Goal: Task Accomplishment & Management: Use online tool/utility

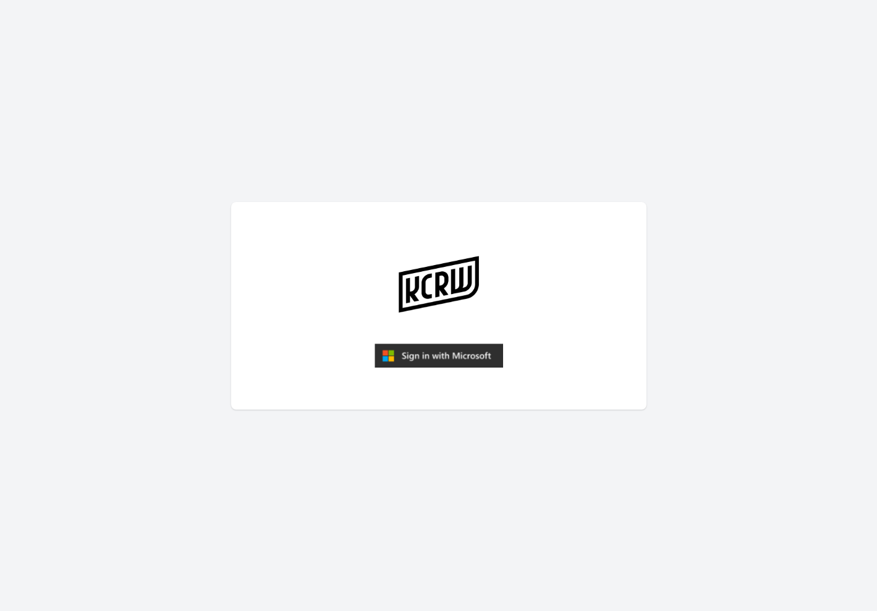
click at [404, 347] on img "submit" at bounding box center [438, 356] width 129 height 25
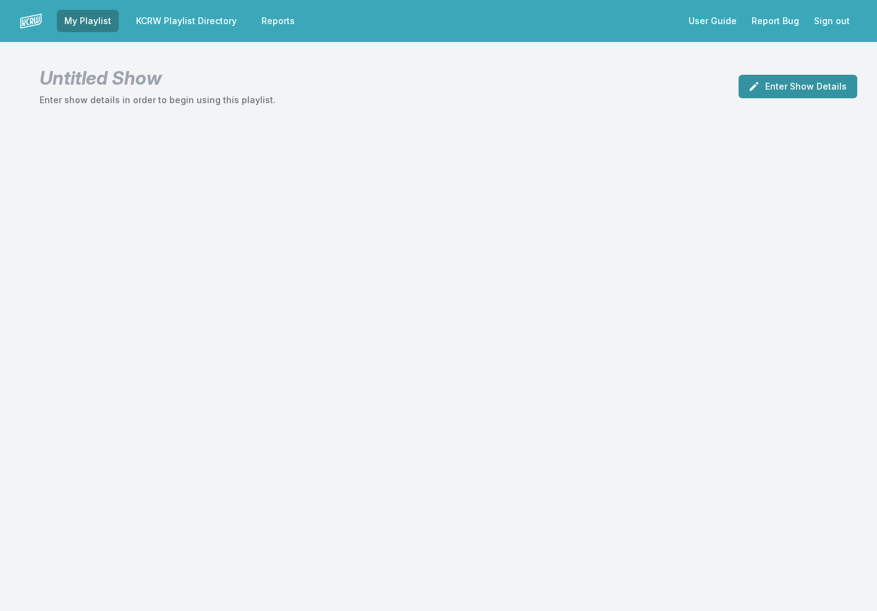
click at [795, 82] on button "Enter Show Details" at bounding box center [797, 86] width 119 height 23
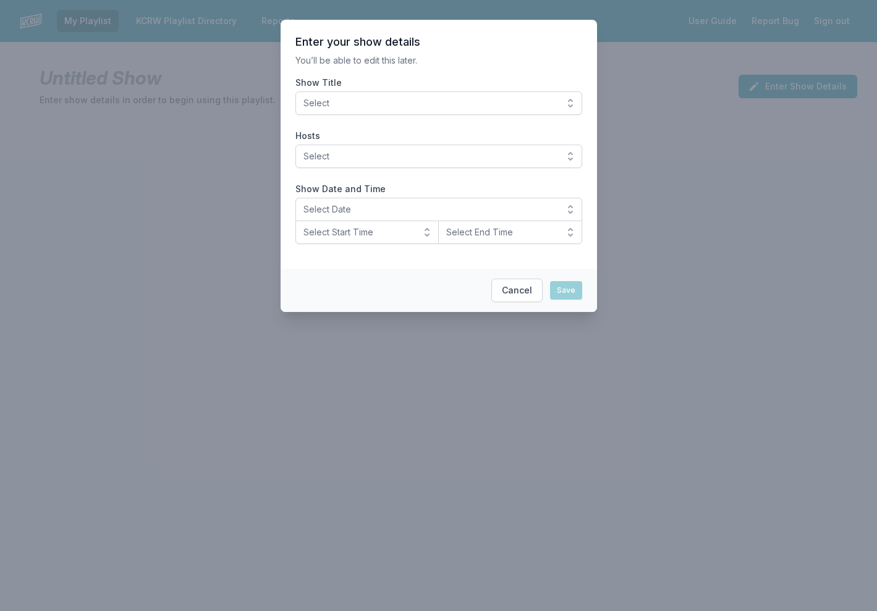
click at [411, 104] on span "Select" at bounding box center [429, 103] width 253 height 12
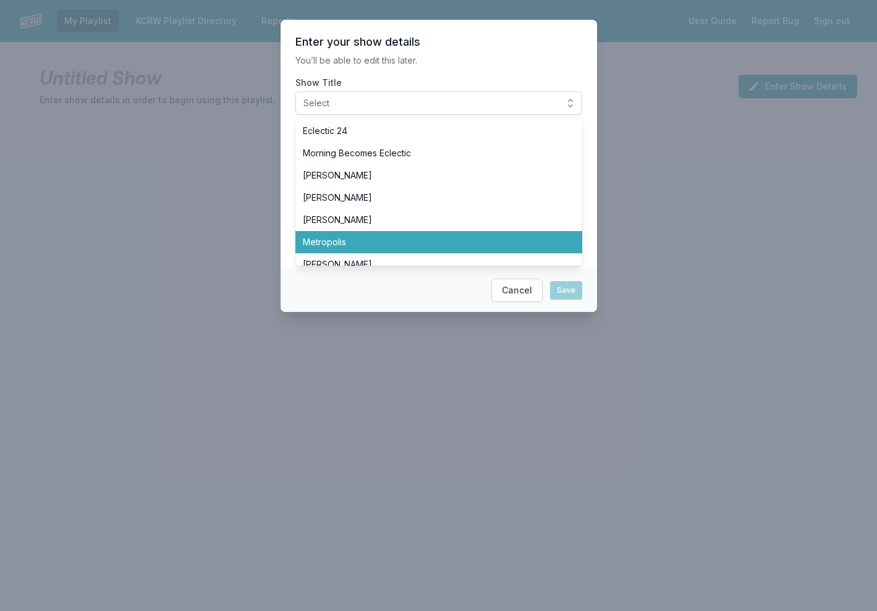
click at [381, 235] on li "Metropolis" at bounding box center [438, 242] width 287 height 22
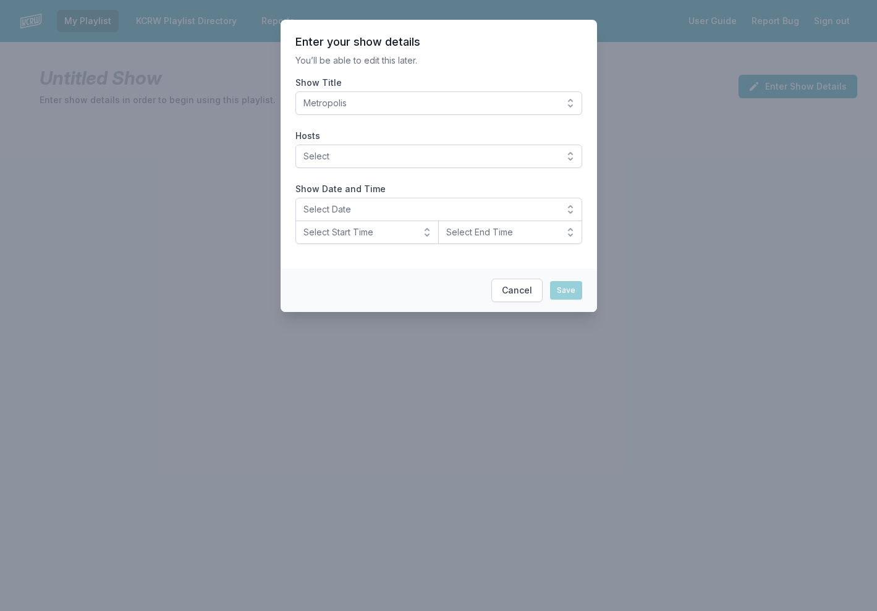
click at [478, 162] on button "Select" at bounding box center [438, 156] width 287 height 23
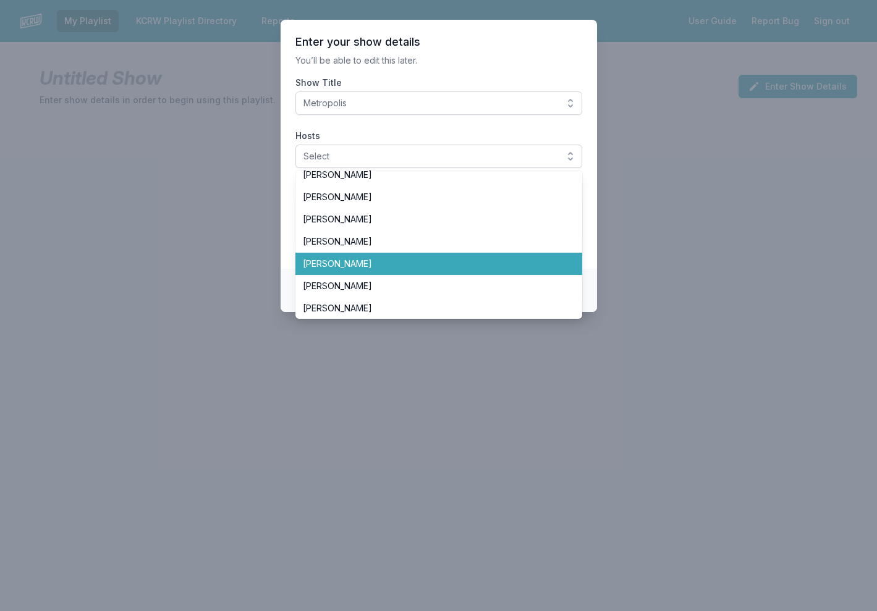
scroll to position [116, 0]
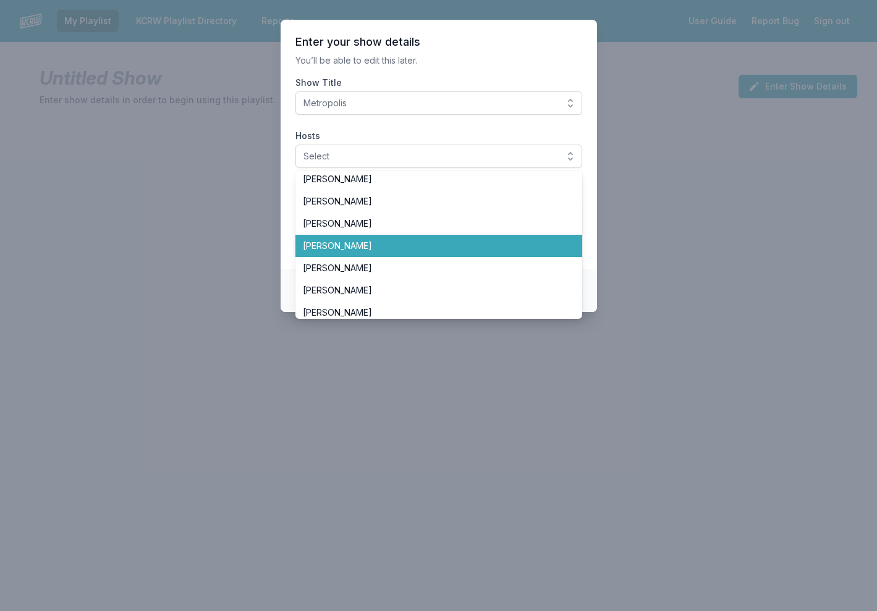
click at [410, 252] on li "[PERSON_NAME]" at bounding box center [438, 246] width 287 height 22
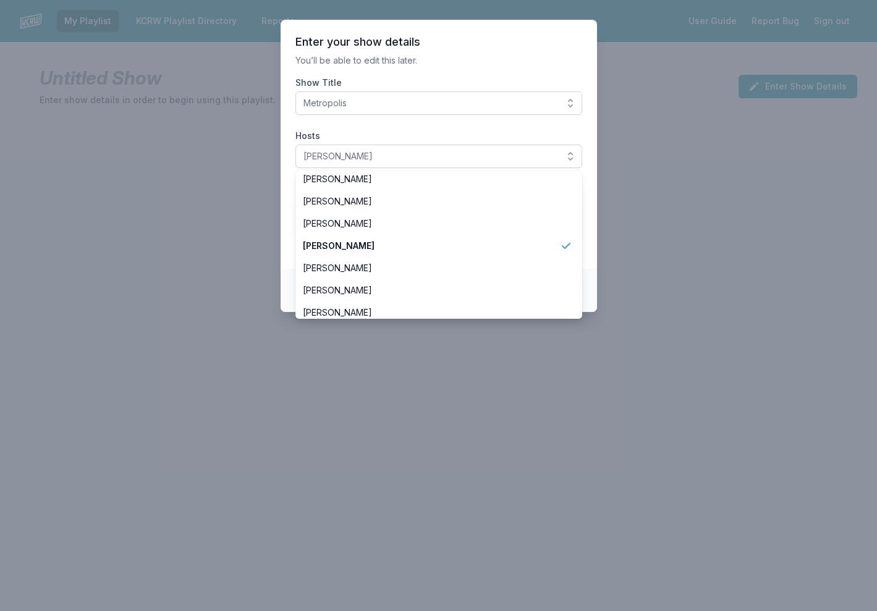
click at [541, 65] on p "You’ll be able to edit this later." at bounding box center [438, 60] width 287 height 12
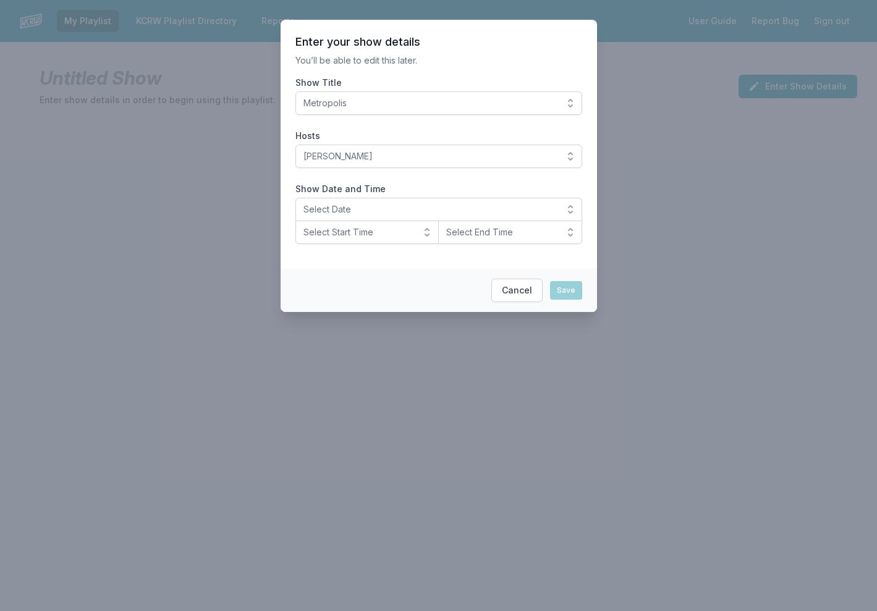
click at [444, 214] on span "Select Date" at bounding box center [429, 209] width 253 height 12
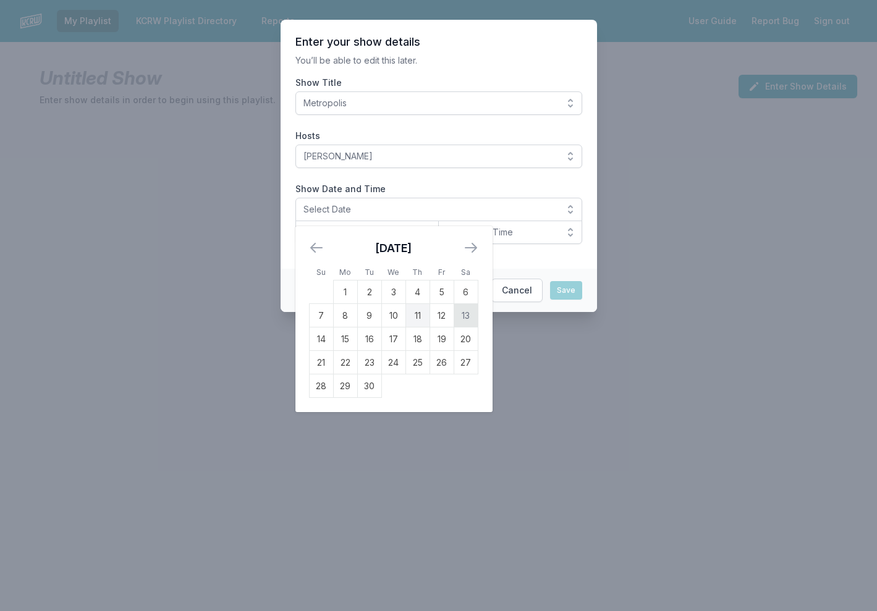
click at [470, 318] on td "13" at bounding box center [465, 315] width 24 height 23
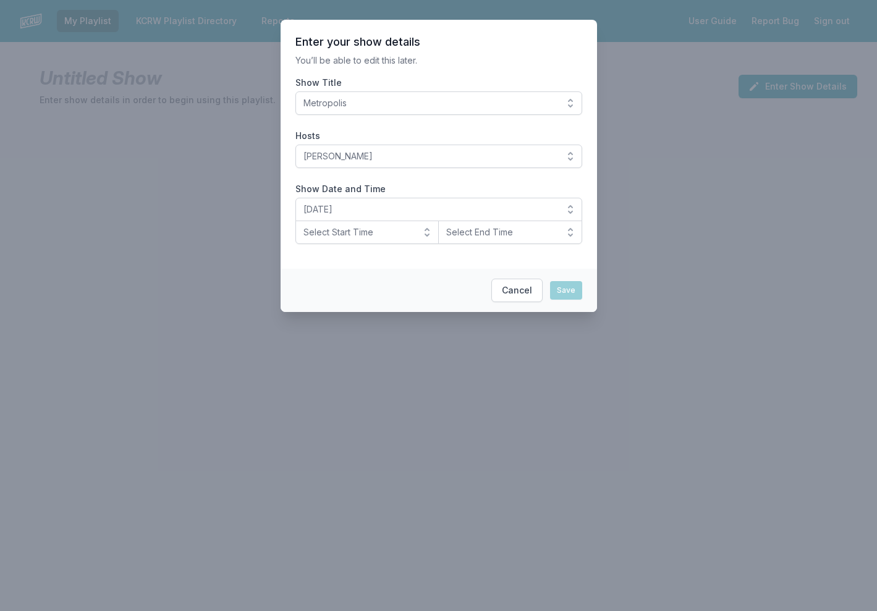
click at [416, 230] on button "Select Start Time" at bounding box center [367, 232] width 144 height 23
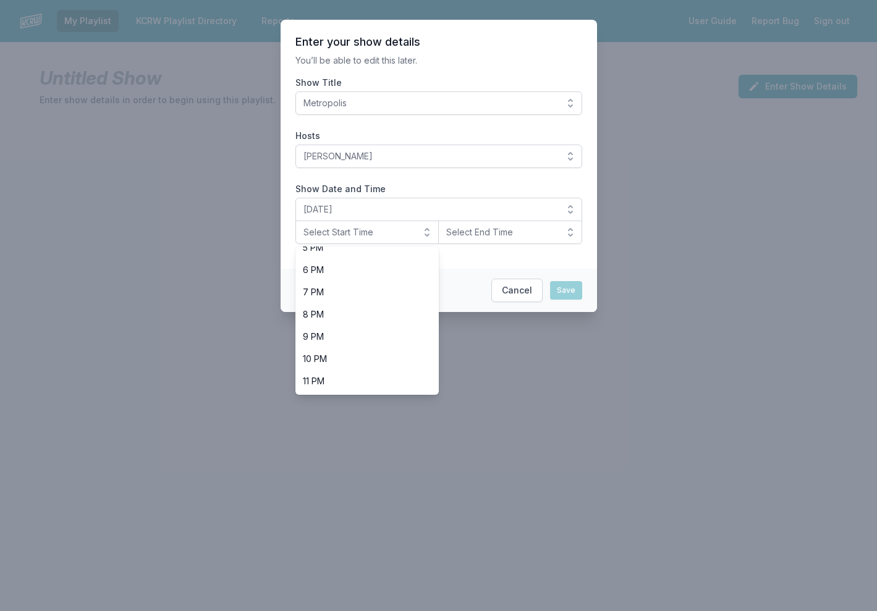
scroll to position [390, 0]
click at [360, 319] on span "8 PM" at bounding box center [360, 314] width 114 height 12
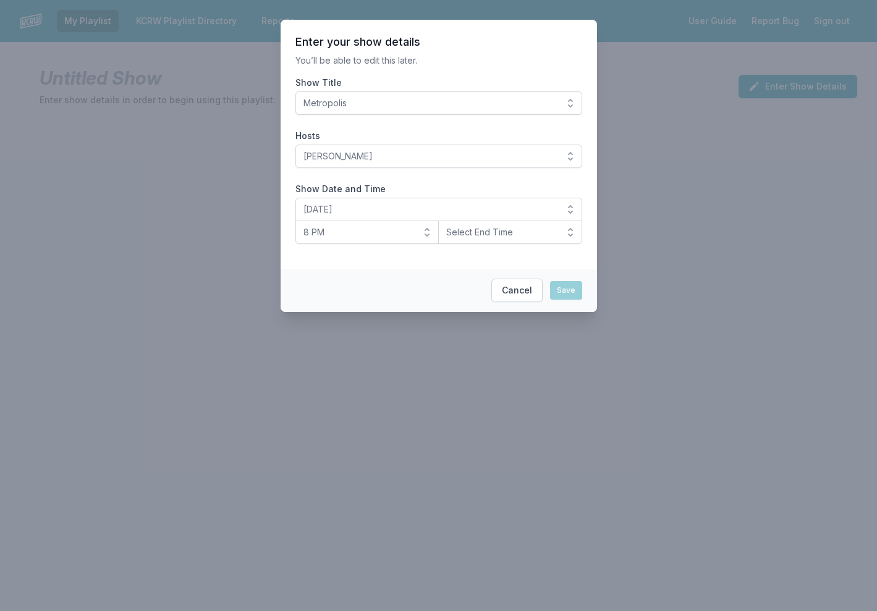
click at [518, 239] on button "Select End Time" at bounding box center [510, 232] width 144 height 23
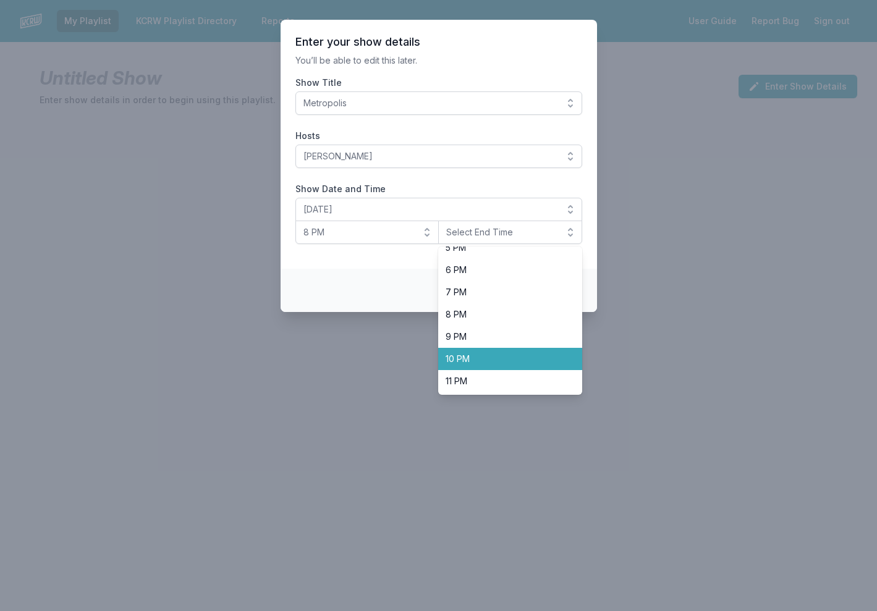
click at [489, 363] on span "10 PM" at bounding box center [502, 359] width 114 height 12
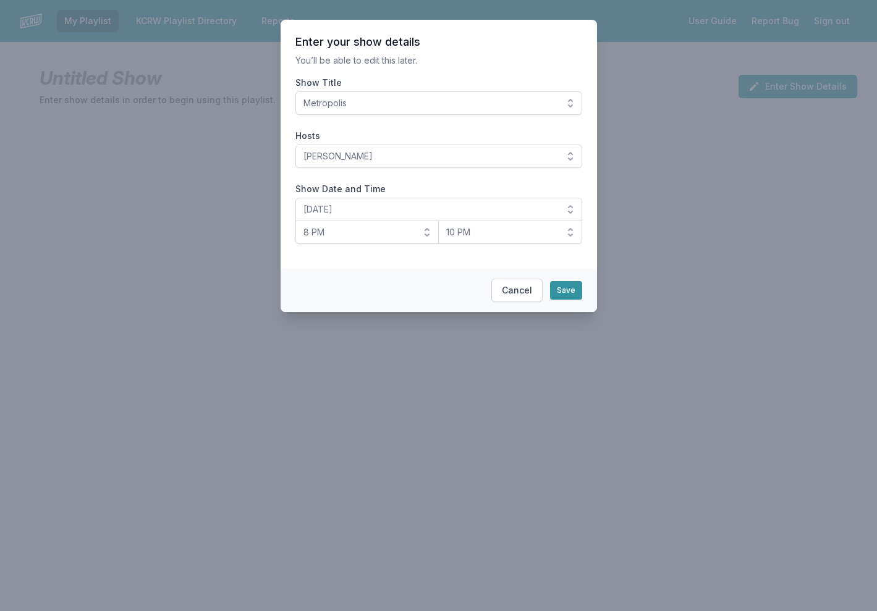
click at [558, 292] on button "Save" at bounding box center [566, 290] width 32 height 19
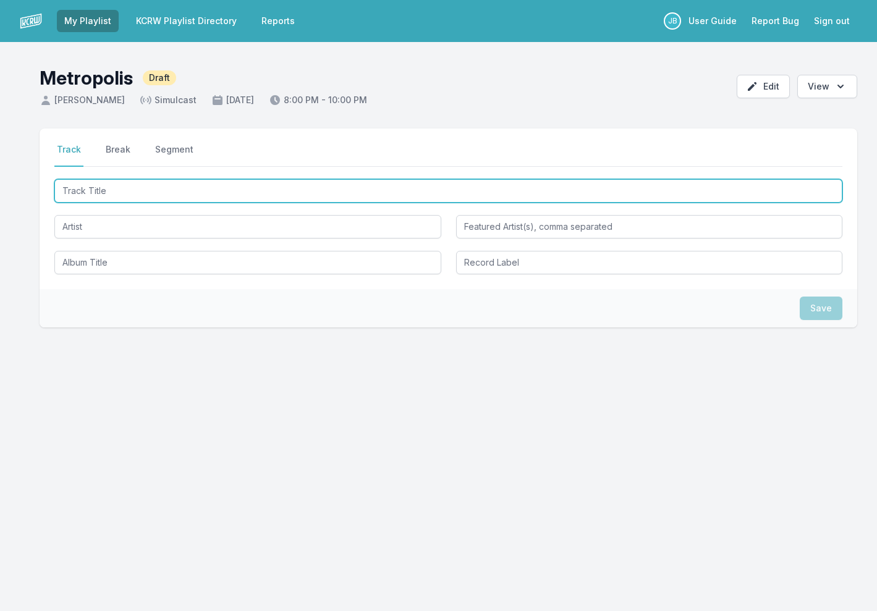
click at [241, 195] on input "Track Title" at bounding box center [448, 190] width 788 height 23
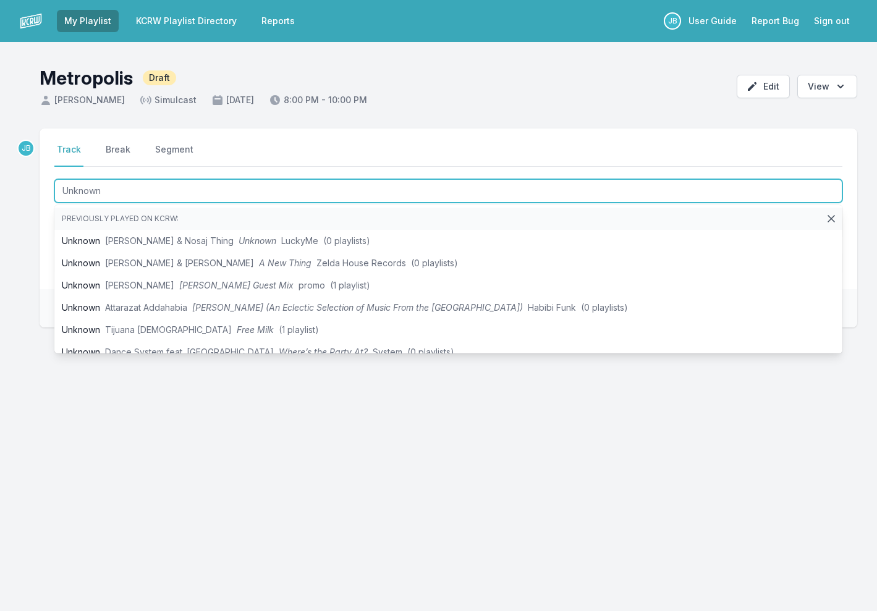
type input "Unknown"
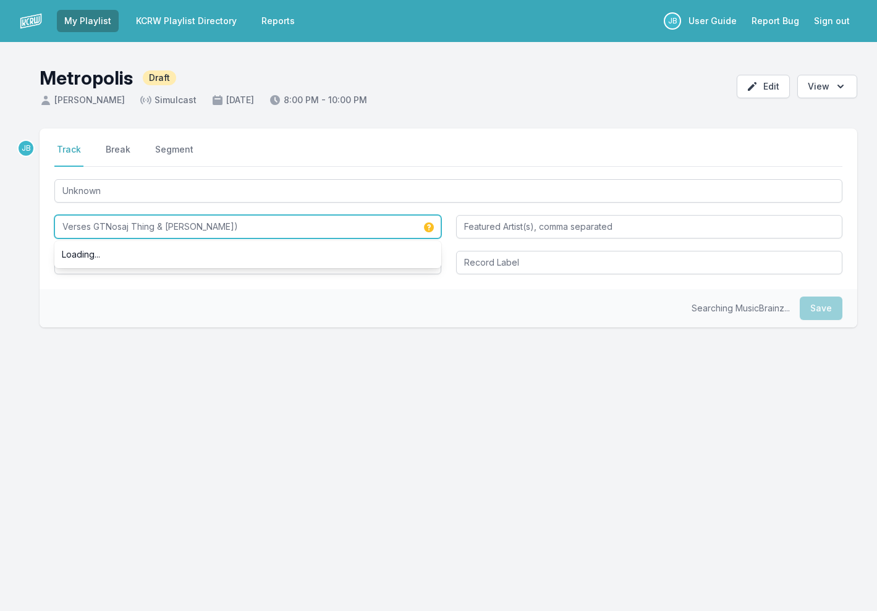
click at [104, 228] on input "Verses GTNosaj Thing & [PERSON_NAME])" at bounding box center [247, 226] width 387 height 23
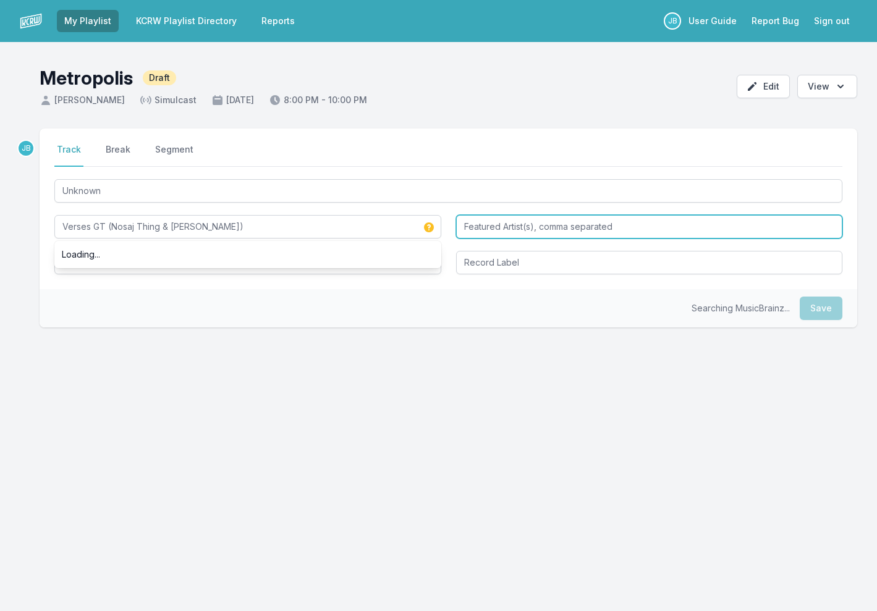
type input "Verses GT (Nosaj Thing & [PERSON_NAME])"
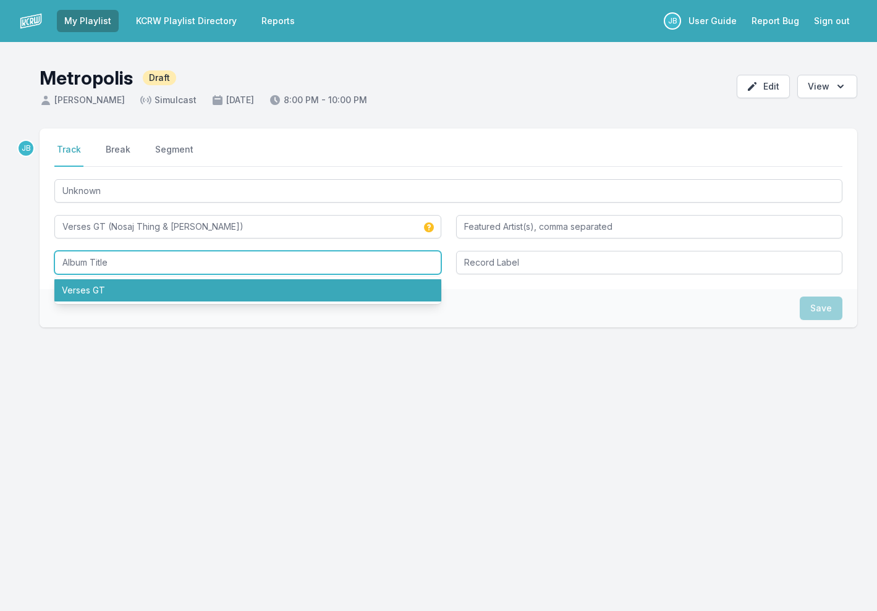
click at [107, 293] on li "Verses GT" at bounding box center [247, 290] width 387 height 22
type input "Verses GT"
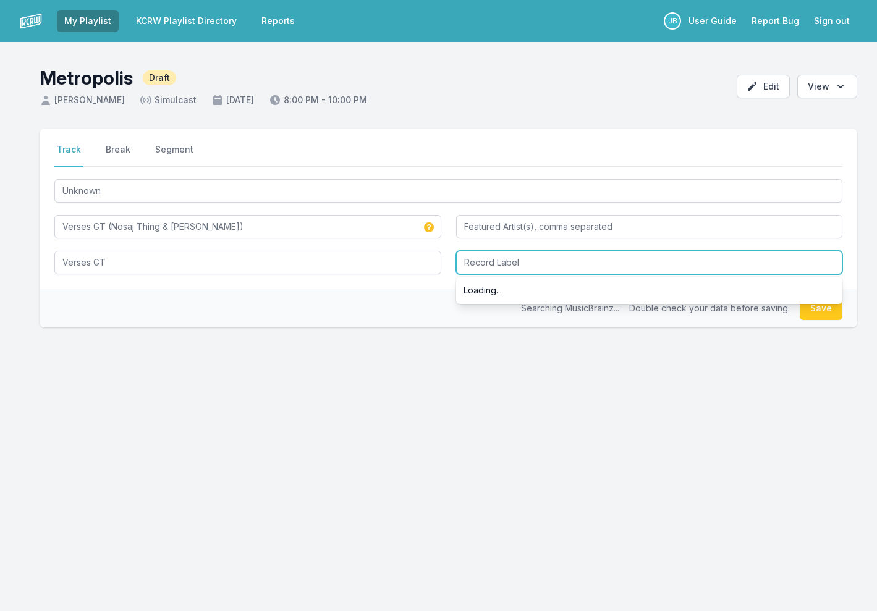
click at [483, 269] on input "Record Label" at bounding box center [649, 262] width 387 height 23
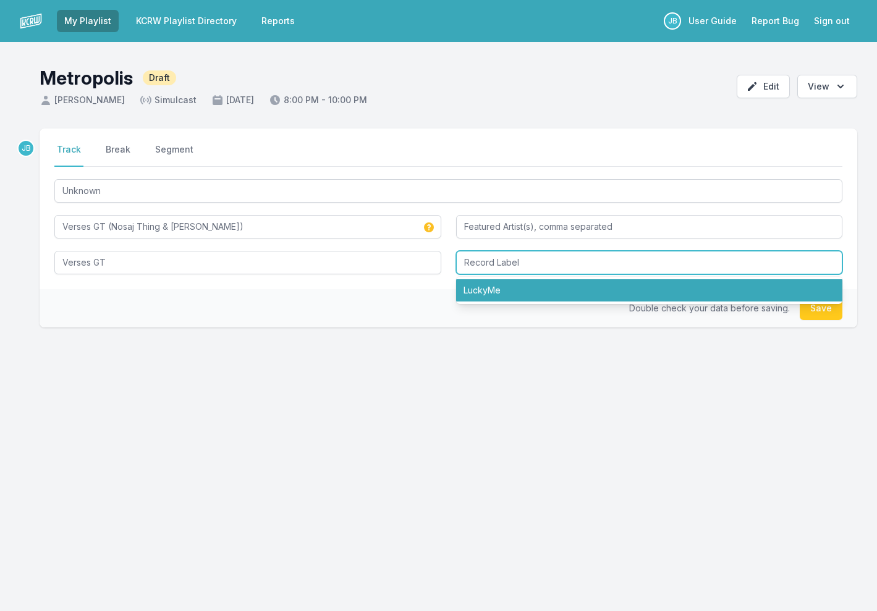
click at [494, 290] on li "LuckyMe" at bounding box center [649, 290] width 387 height 22
type input "LuckyMe"
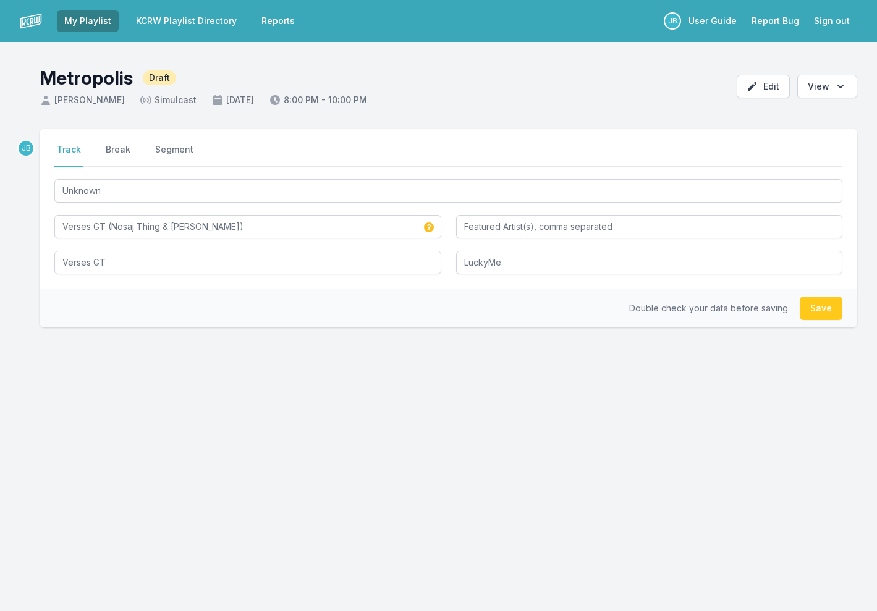
click at [816, 310] on button "Save" at bounding box center [820, 308] width 43 height 23
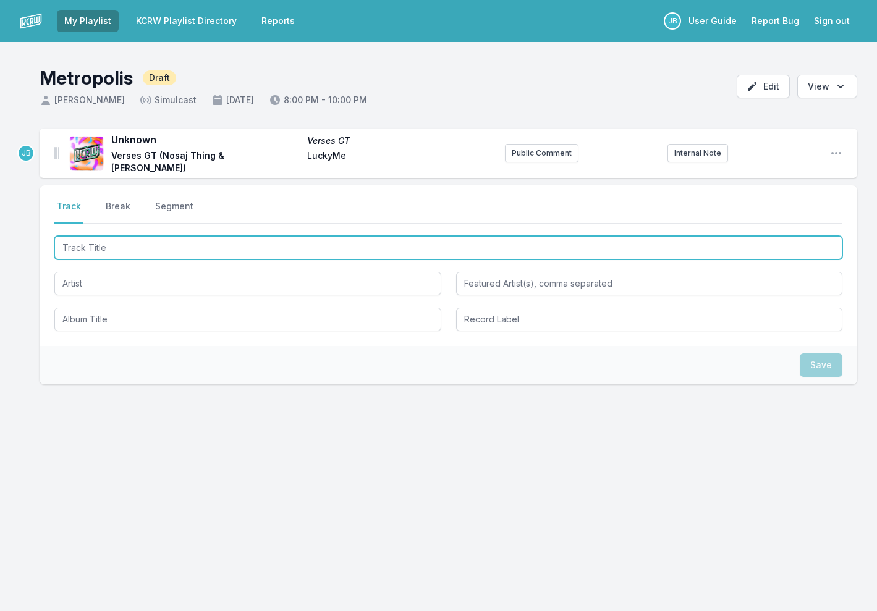
click at [130, 248] on input "Track Title" at bounding box center [448, 247] width 788 height 23
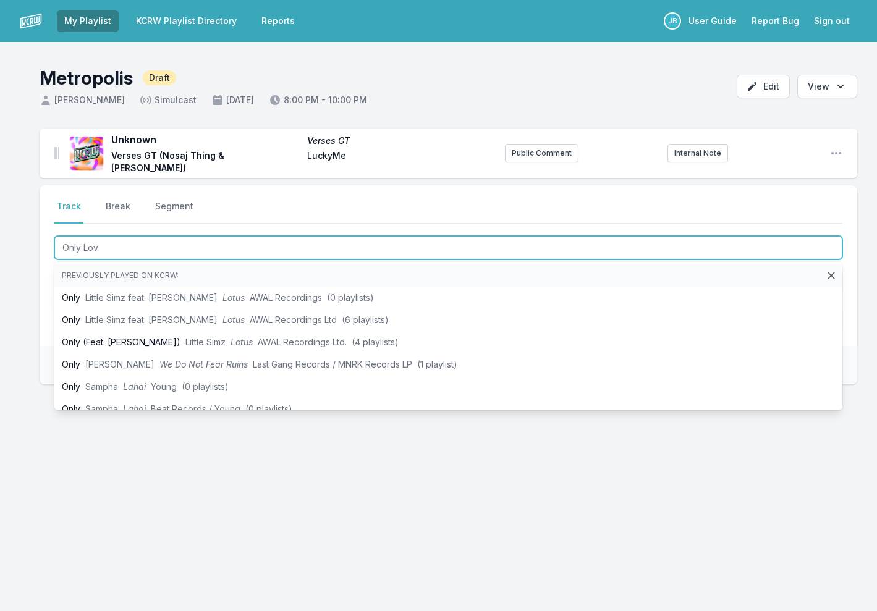
type input "Only Love"
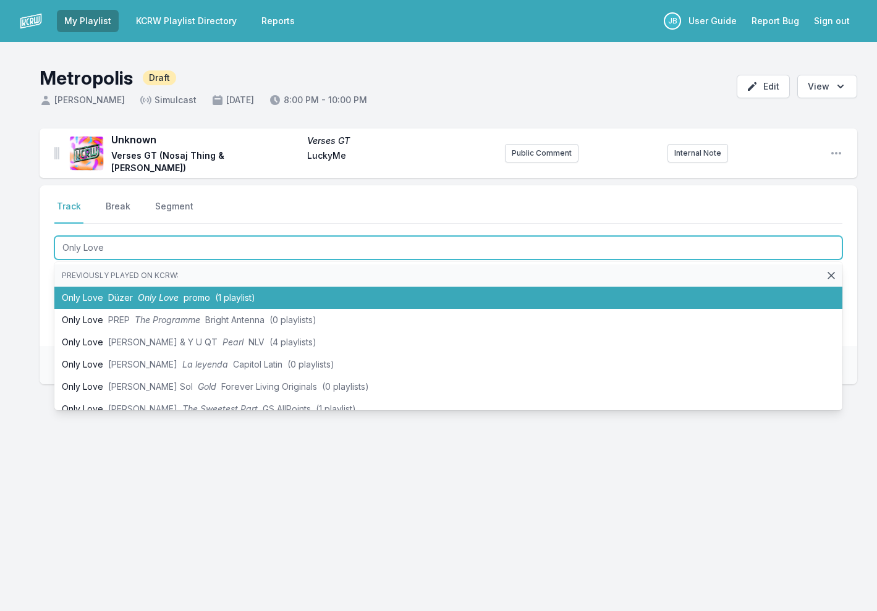
click at [107, 301] on li "Only Love Düzer Only Love promo (1 playlist)" at bounding box center [448, 298] width 788 height 22
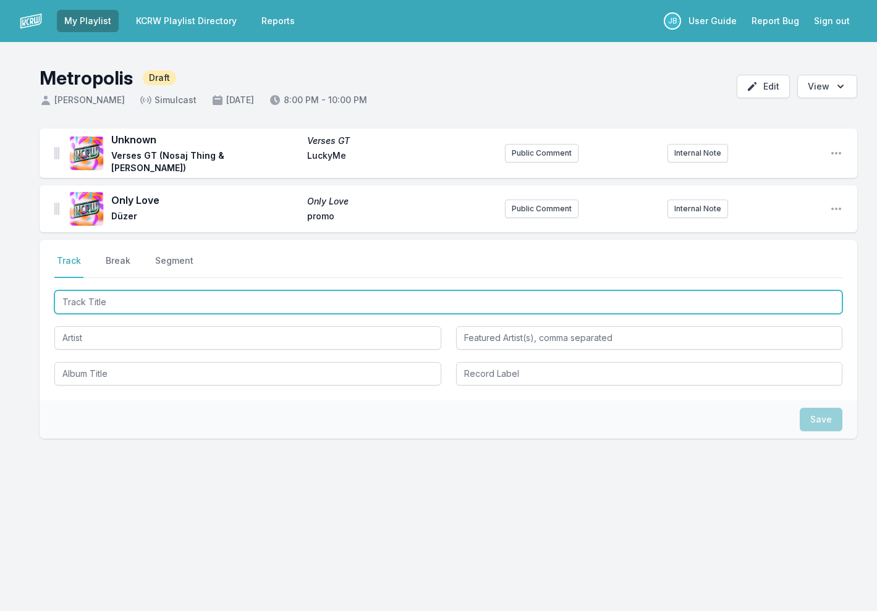
click at [111, 300] on input "Track Title" at bounding box center [448, 301] width 788 height 23
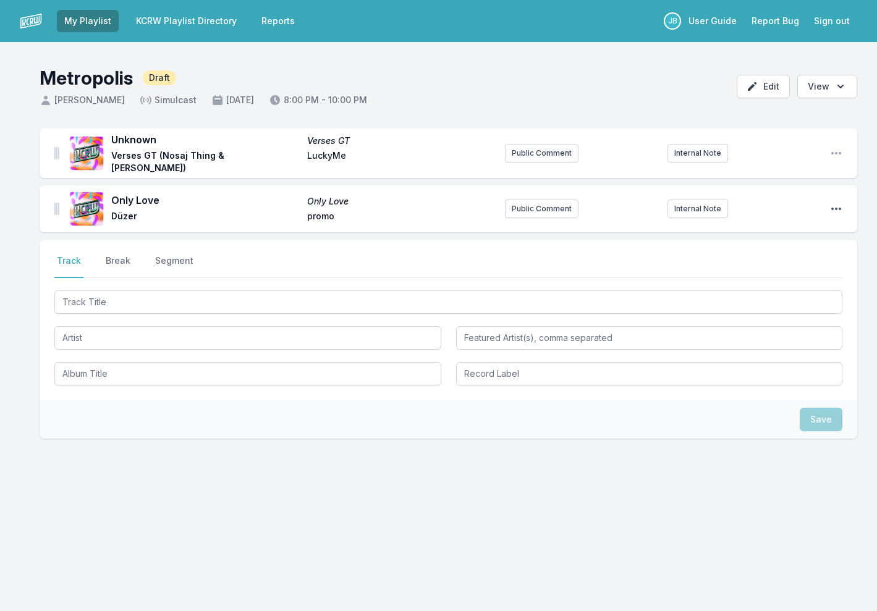
click at [832, 208] on icon "Open playlist item options" at bounding box center [836, 209] width 10 height 2
click at [786, 230] on button "Edit Track Details" at bounding box center [773, 233] width 138 height 22
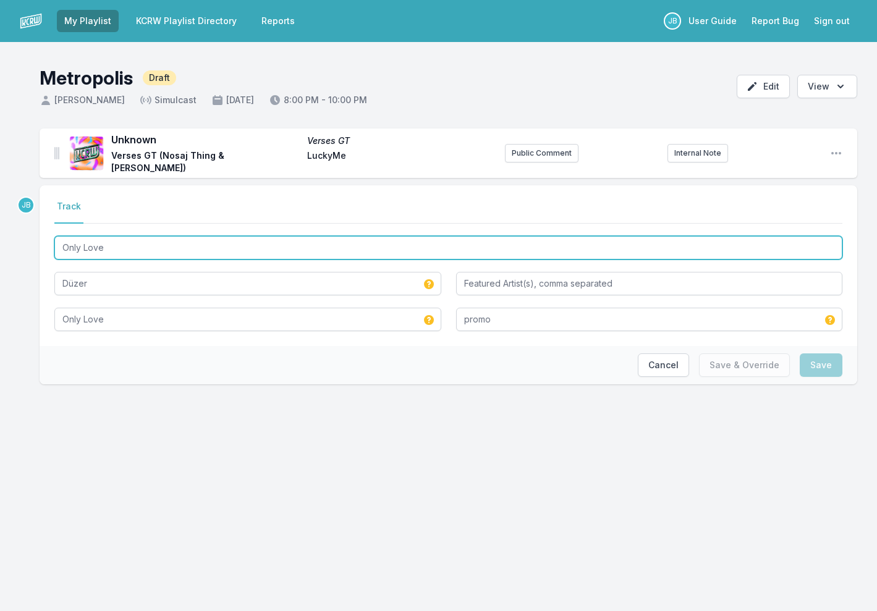
drag, startPoint x: 122, startPoint y: 243, endPoint x: 43, endPoint y: 246, distance: 79.7
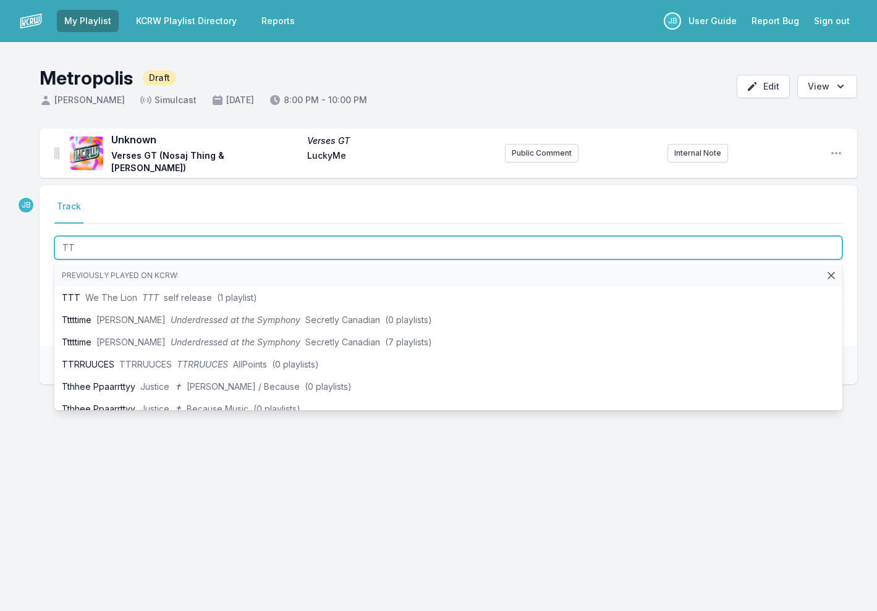
type input "TT"
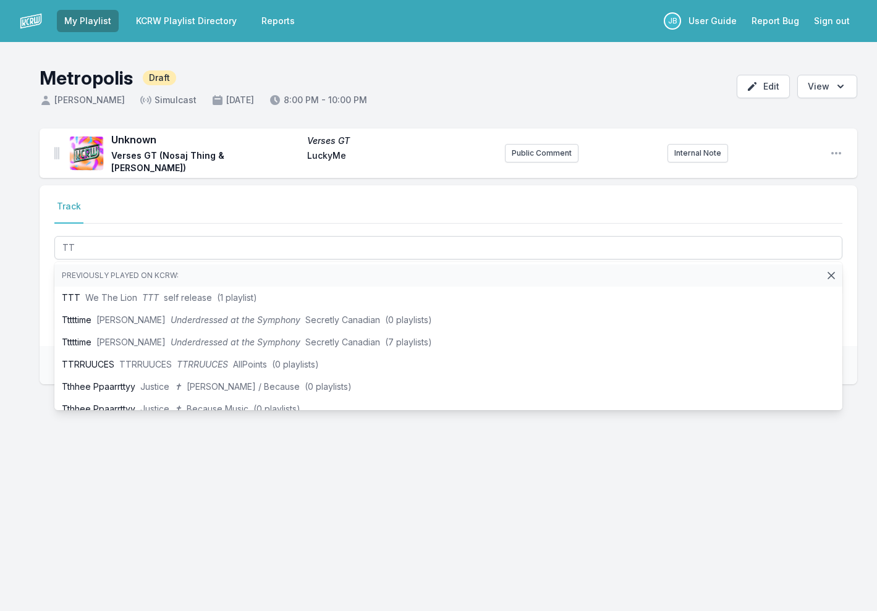
click at [16, 256] on div "Unknown Verses GT Verses GT (Nosaj Thing & [PERSON_NAME]) LuckyMe Public Commen…" at bounding box center [438, 276] width 877 height 295
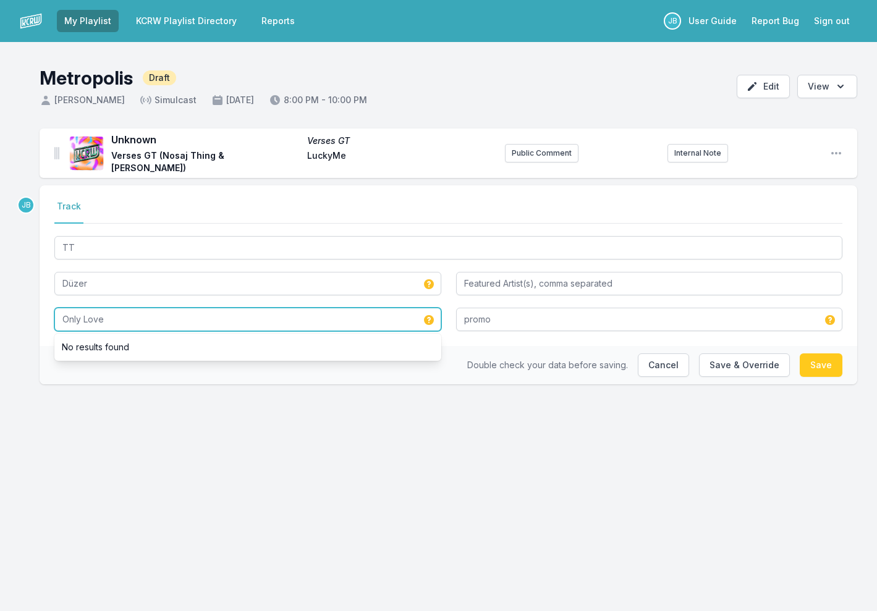
drag, startPoint x: 107, startPoint y: 319, endPoint x: 55, endPoint y: 319, distance: 51.9
click at [55, 319] on input "Only Love" at bounding box center [247, 319] width 387 height 23
click at [118, 319] on input "Only Love" at bounding box center [247, 319] width 387 height 23
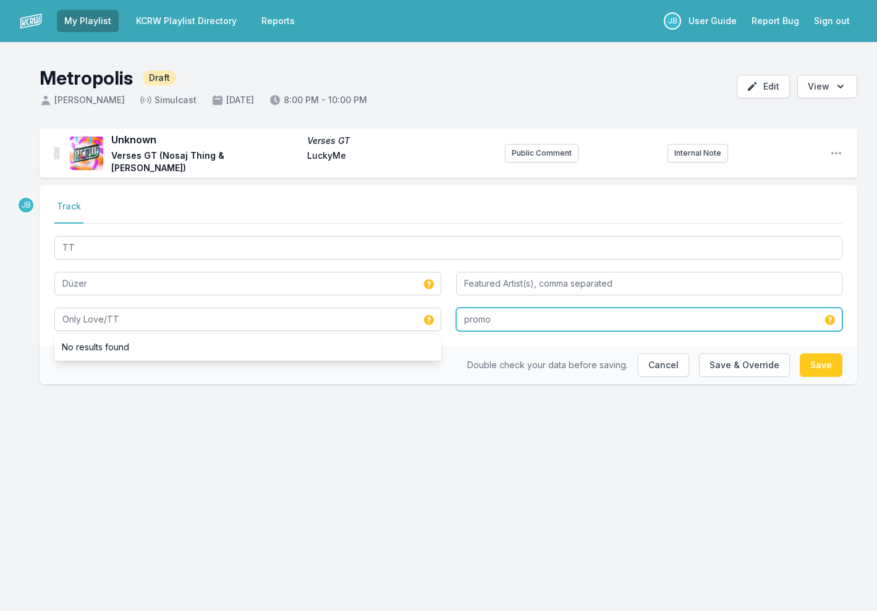
type input "Only Love/TT"
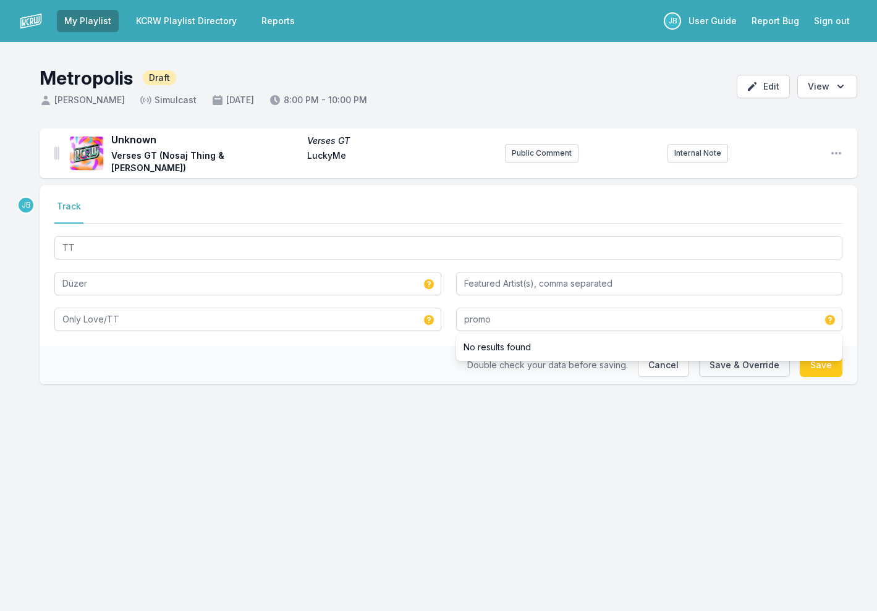
click at [778, 363] on button "Save & Override" at bounding box center [744, 364] width 91 height 23
type input "Only Love"
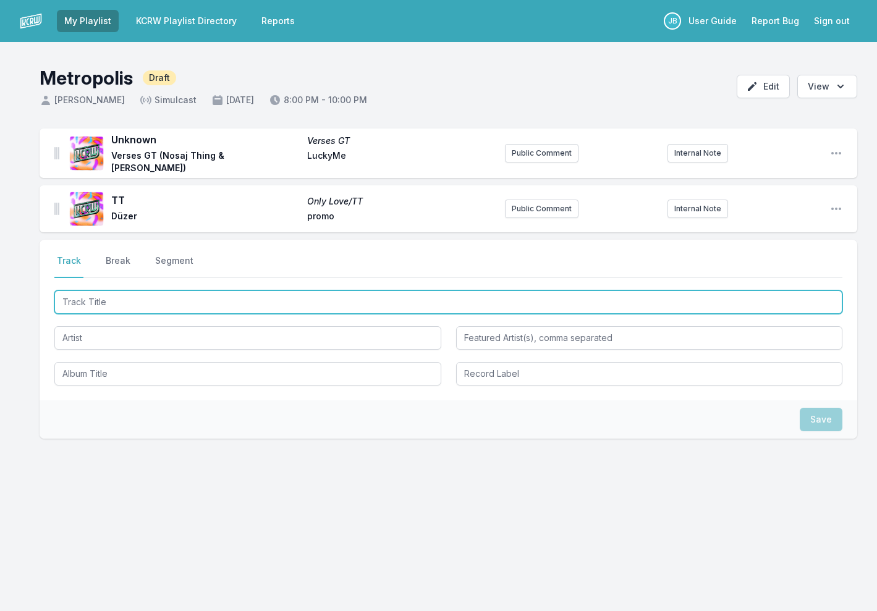
click at [172, 301] on input "Track Title" at bounding box center [448, 301] width 788 height 23
type input "Don't Trust A Thought"
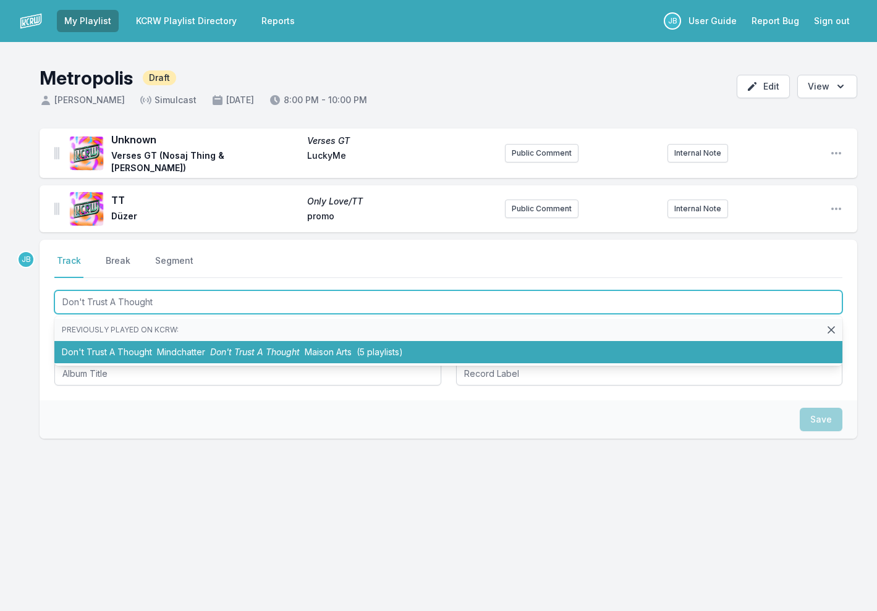
click at [180, 342] on li "Don't Trust A Thought Mindchatter Don't Trust A Thought Maison Arts (5 playlist…" at bounding box center [448, 352] width 788 height 22
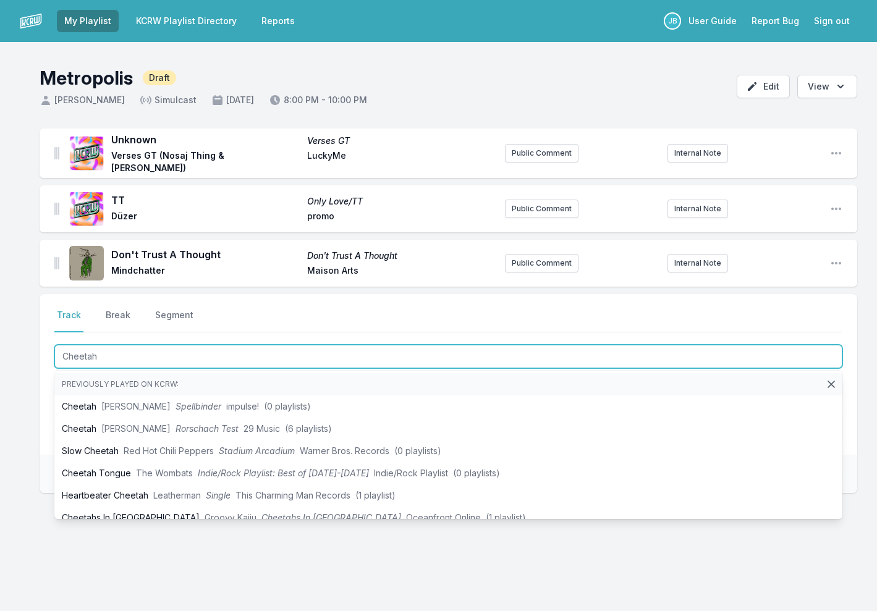
click at [171, 347] on input "Cheetah" at bounding box center [448, 356] width 788 height 23
type input "Cheetah"
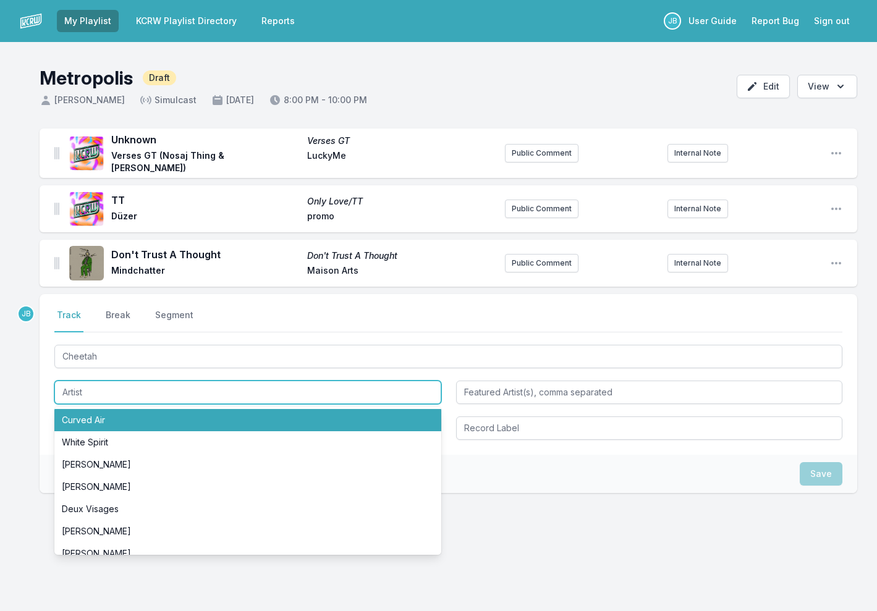
click at [159, 395] on input "Artist" at bounding box center [247, 392] width 387 height 23
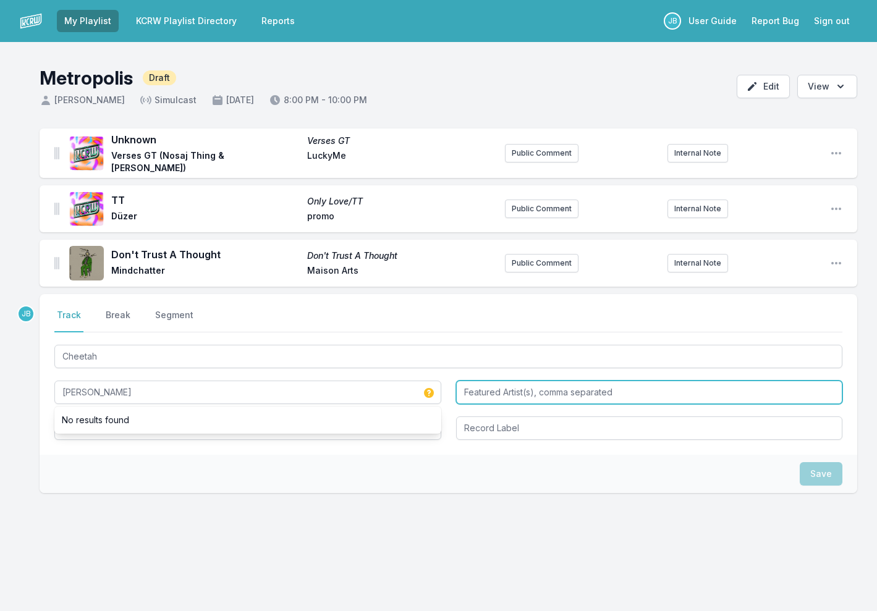
type input "[PERSON_NAME]"
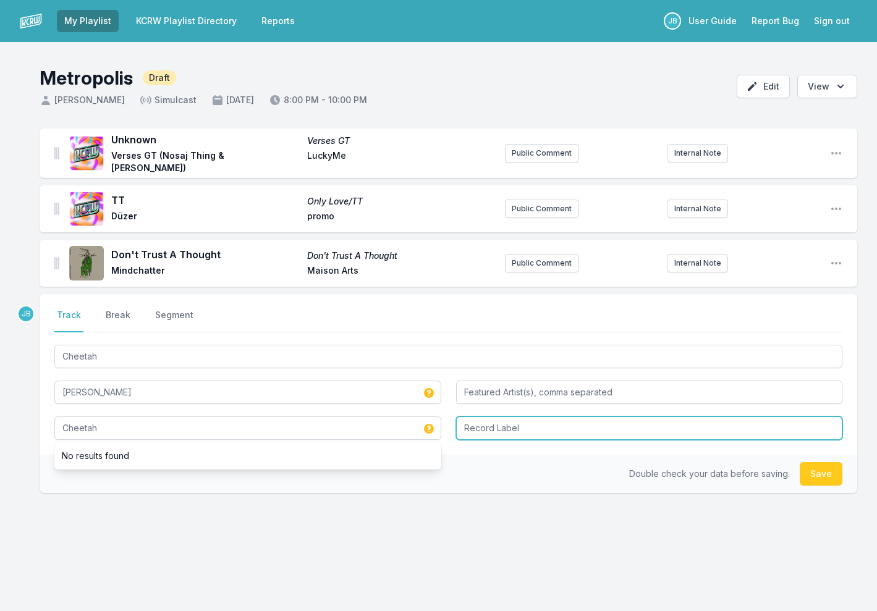
type input "Cheetah"
type input "Promo"
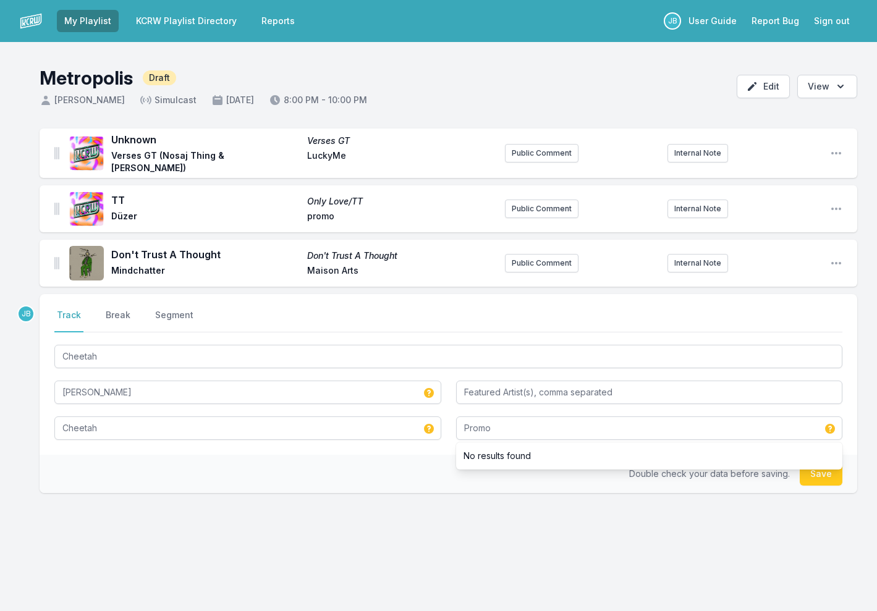
click at [828, 472] on button "Save" at bounding box center [820, 473] width 43 height 23
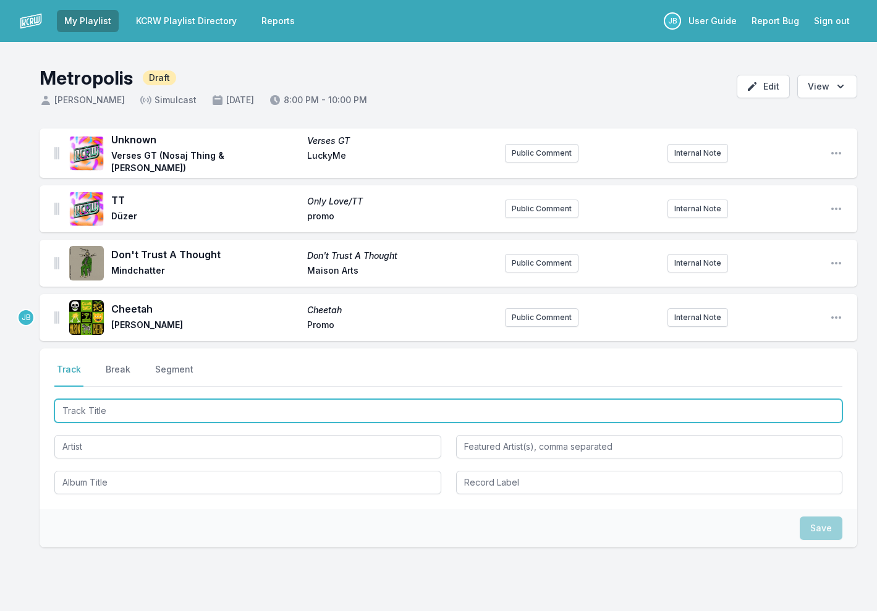
click at [101, 409] on input "Track Title" at bounding box center [448, 410] width 788 height 23
type input "I'm Really Hot (For M"
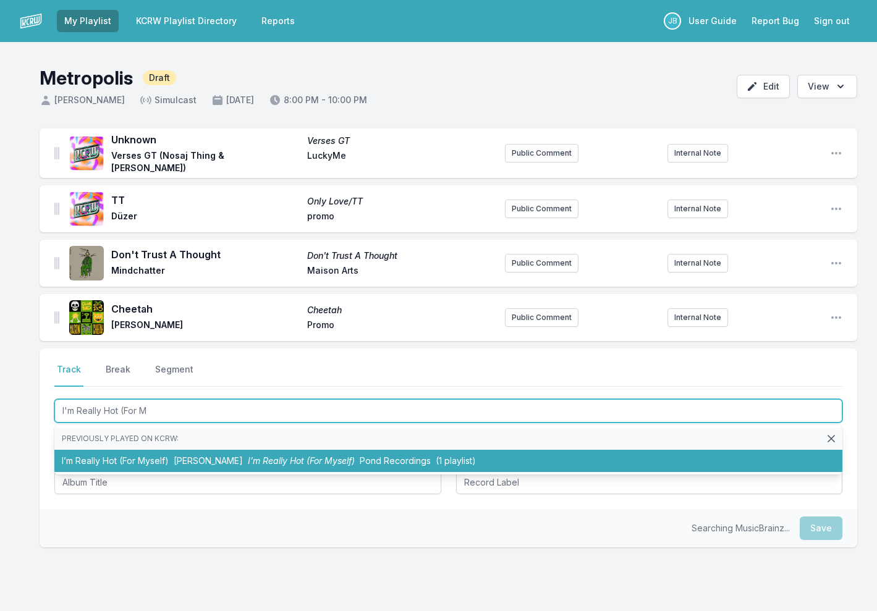
click at [151, 463] on li "I’m Really Hot (For Myself) [PERSON_NAME] I’m Really Hot (For Myself) Pond Reco…" at bounding box center [448, 461] width 788 height 22
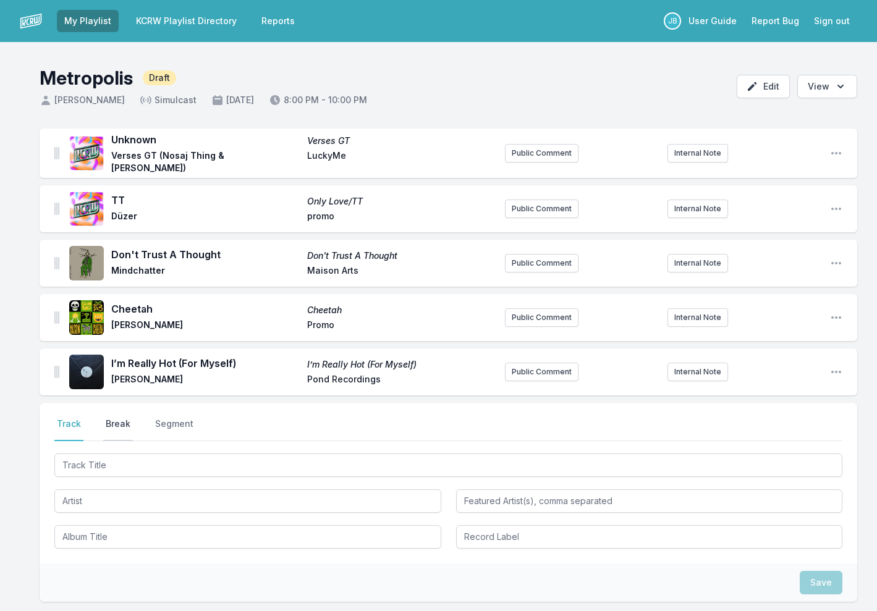
click at [114, 423] on button "Break" at bounding box center [118, 429] width 30 height 23
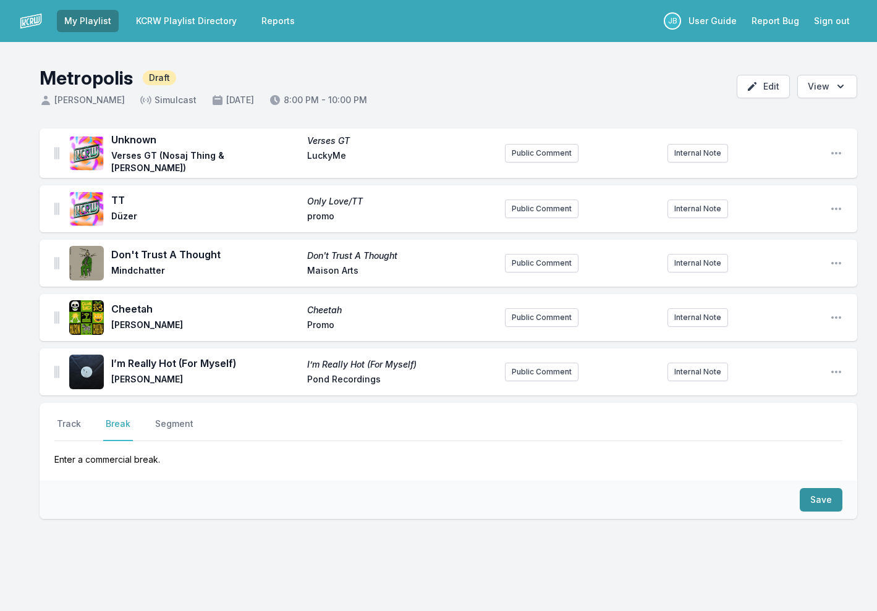
click at [826, 499] on button "Save" at bounding box center [820, 499] width 43 height 23
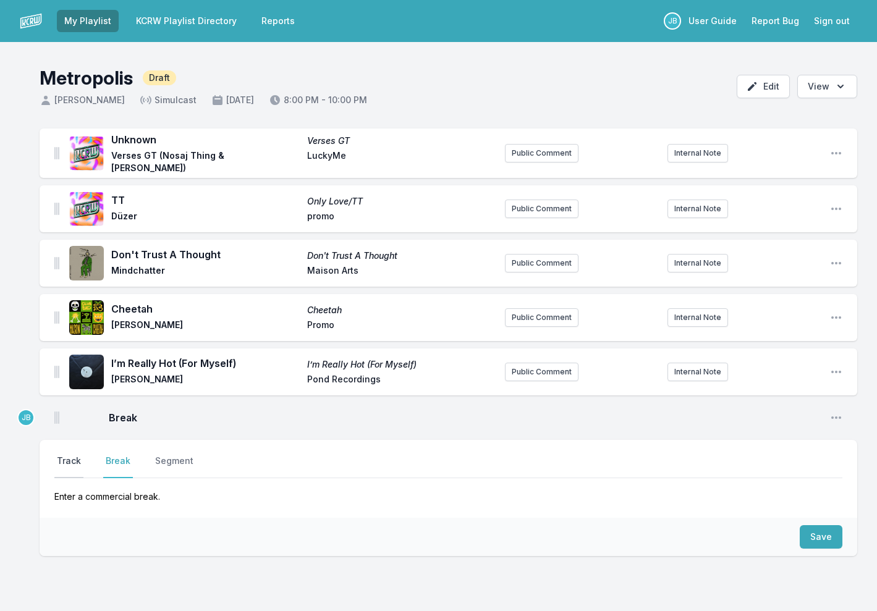
click at [69, 460] on button "Track" at bounding box center [68, 466] width 29 height 23
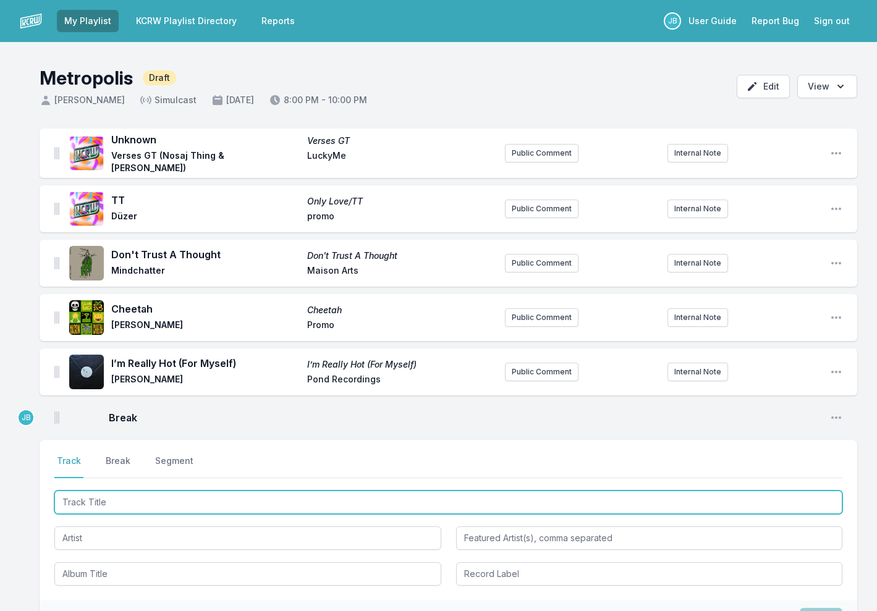
click at [87, 498] on input "Track Title" at bounding box center [448, 502] width 788 height 23
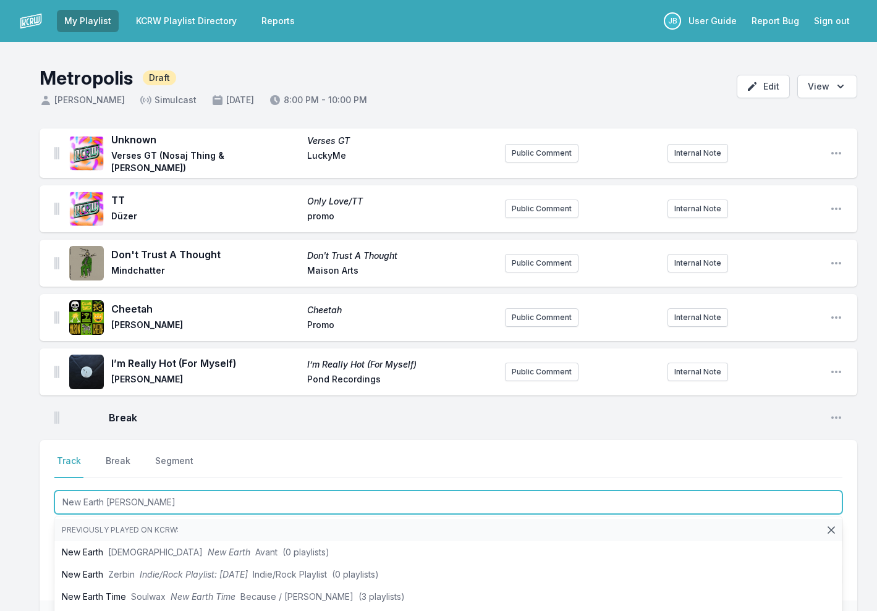
type input "New Earth Time"
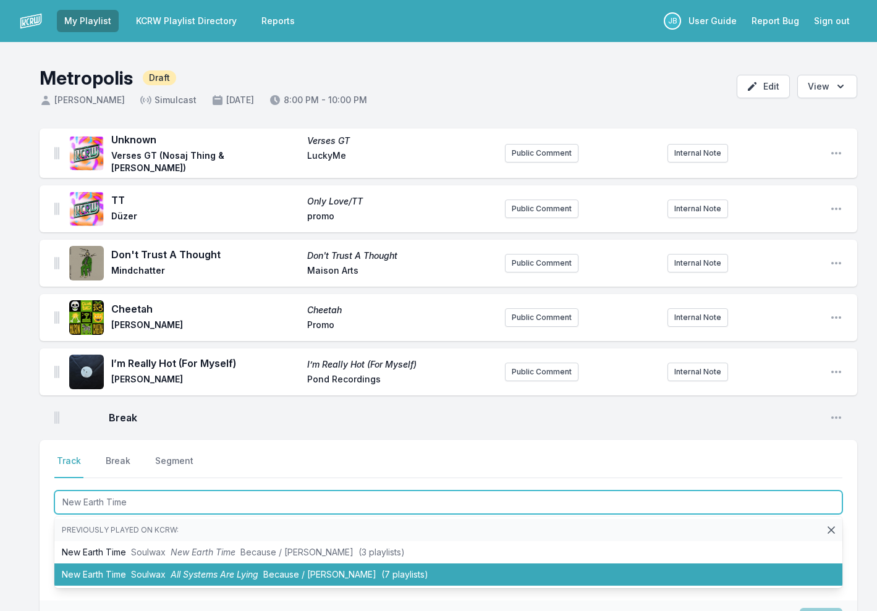
click at [227, 569] on span "All Systems Are Lying" at bounding box center [215, 574] width 88 height 11
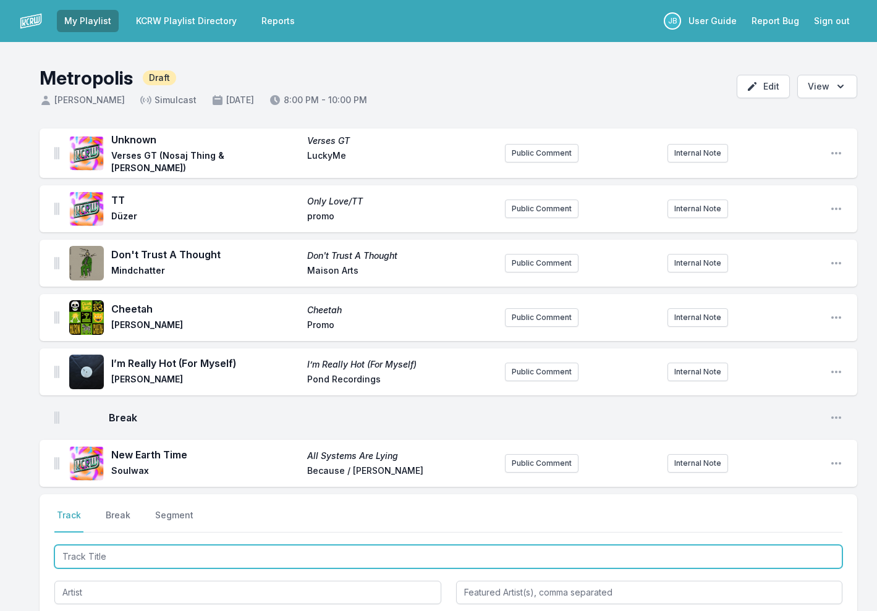
click at [242, 558] on input "Track Title" at bounding box center [448, 556] width 788 height 23
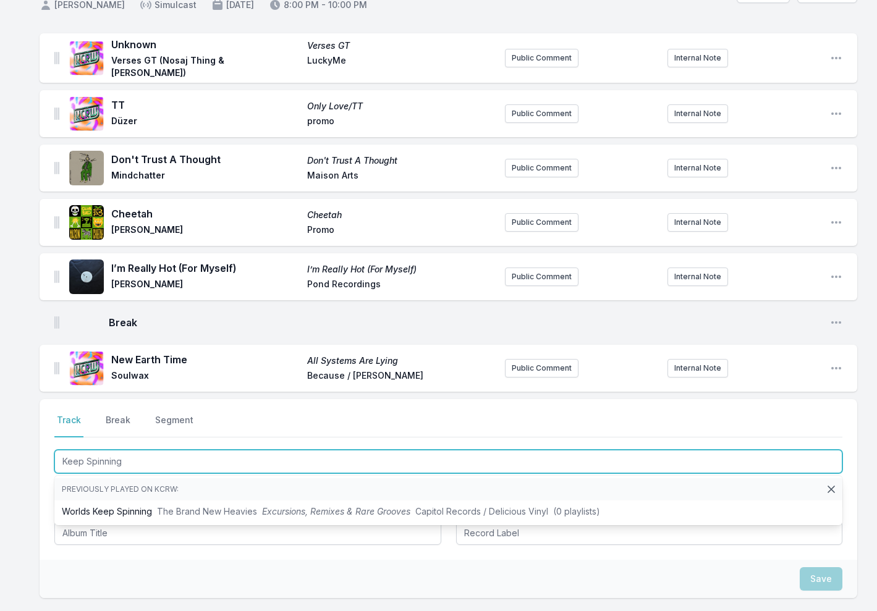
scroll to position [98, 0]
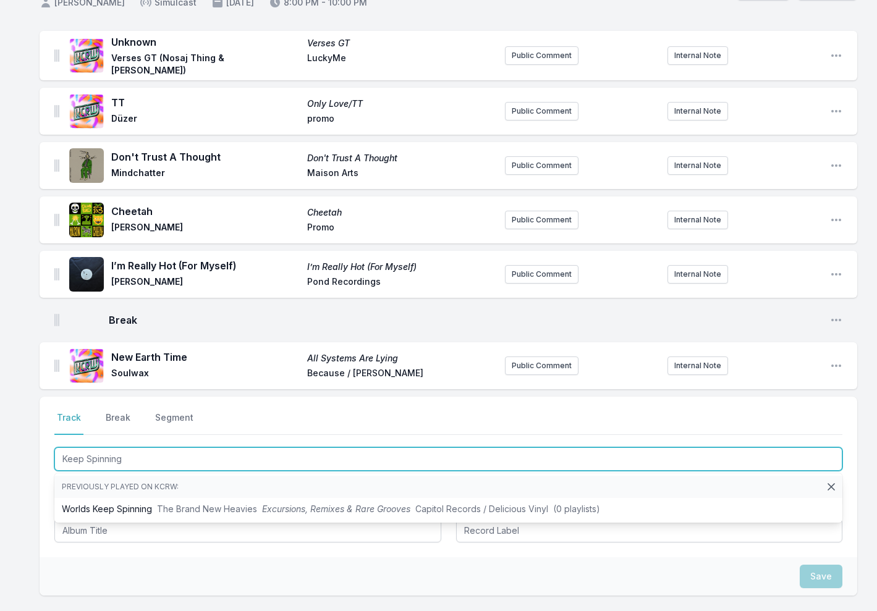
type input "Keep Spinning"
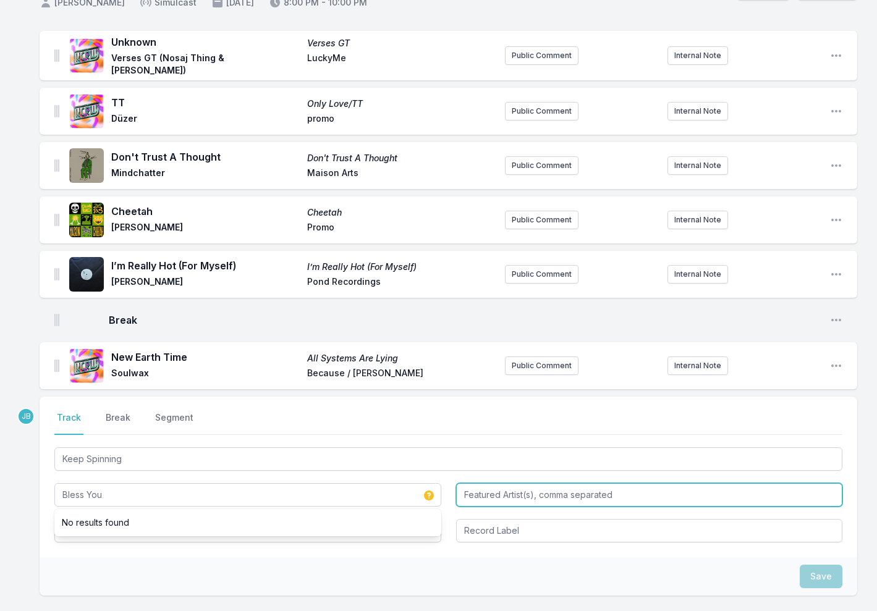
type input "Bless You"
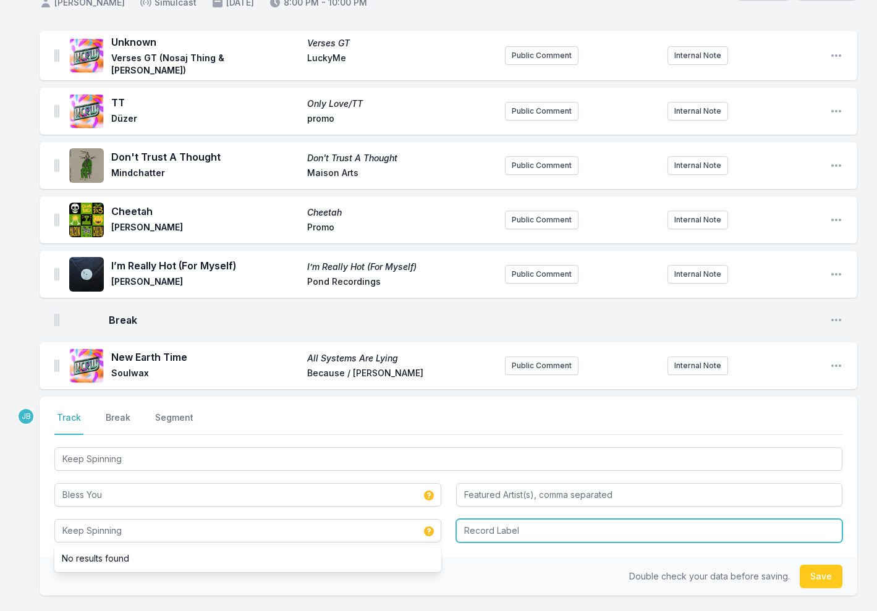
type input "Keep Spinning"
type input "Promo"
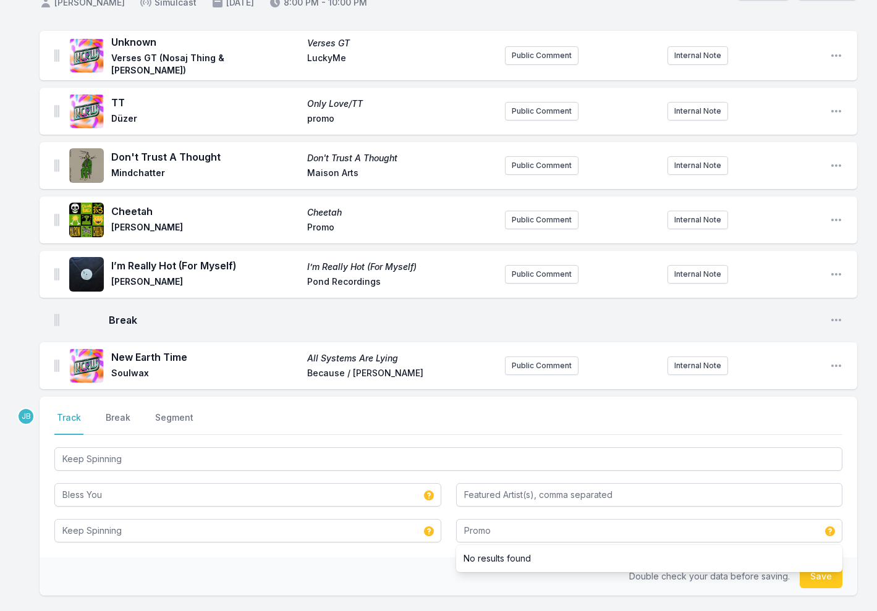
click at [819, 578] on button "Save" at bounding box center [820, 576] width 43 height 23
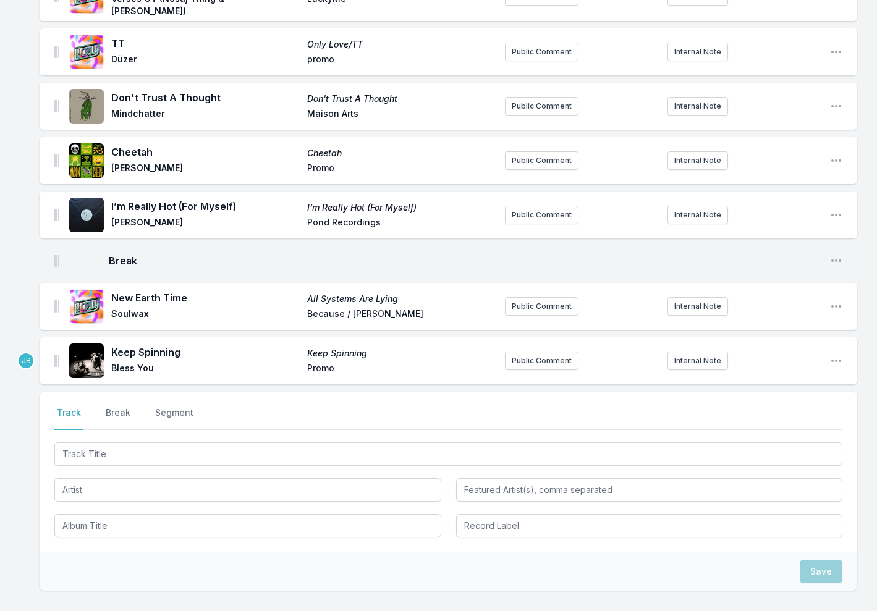
scroll to position [237, 0]
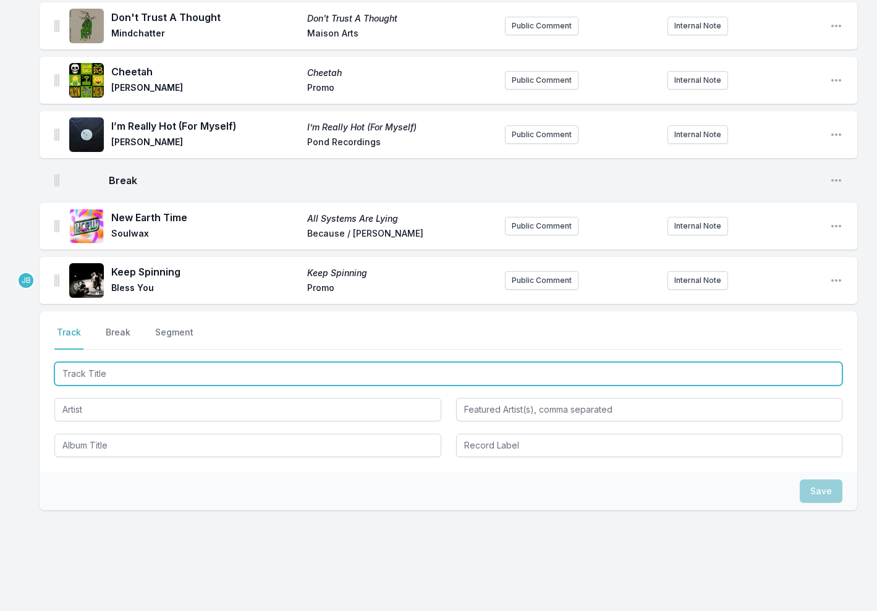
click at [95, 369] on input "Track Title" at bounding box center [448, 373] width 788 height 23
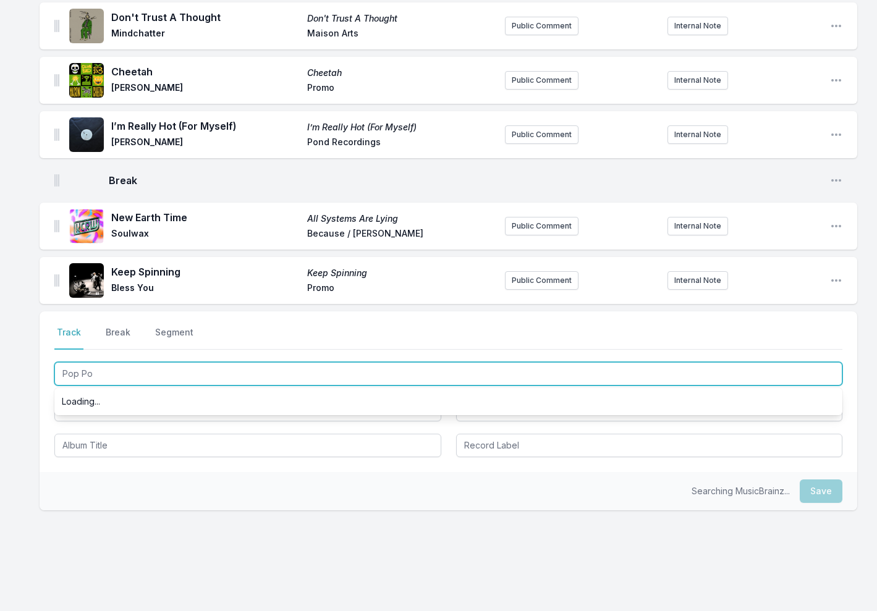
type input "Pop Pop"
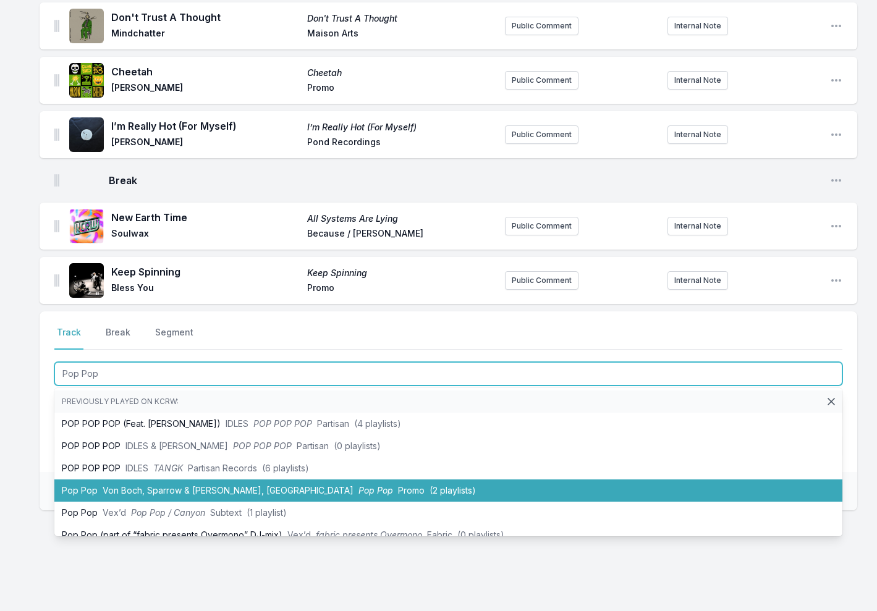
click at [193, 481] on li "Pop Pop Von Boch, Sparrow & Barbossa, KZ Pop Pop Promo (2 playlists)" at bounding box center [448, 490] width 788 height 22
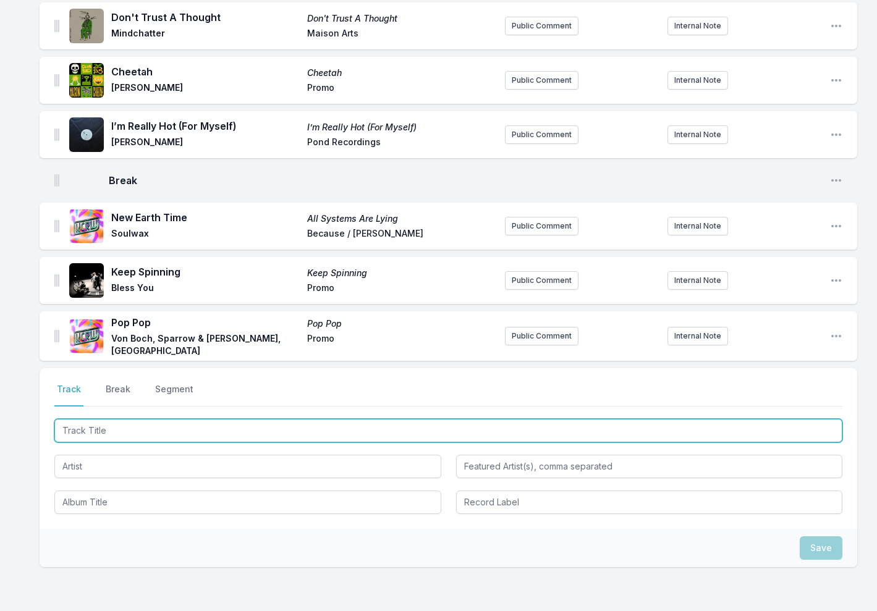
click at [96, 428] on input "Track Title" at bounding box center [448, 430] width 788 height 23
type input "2People (Inner Spirit Mix)"
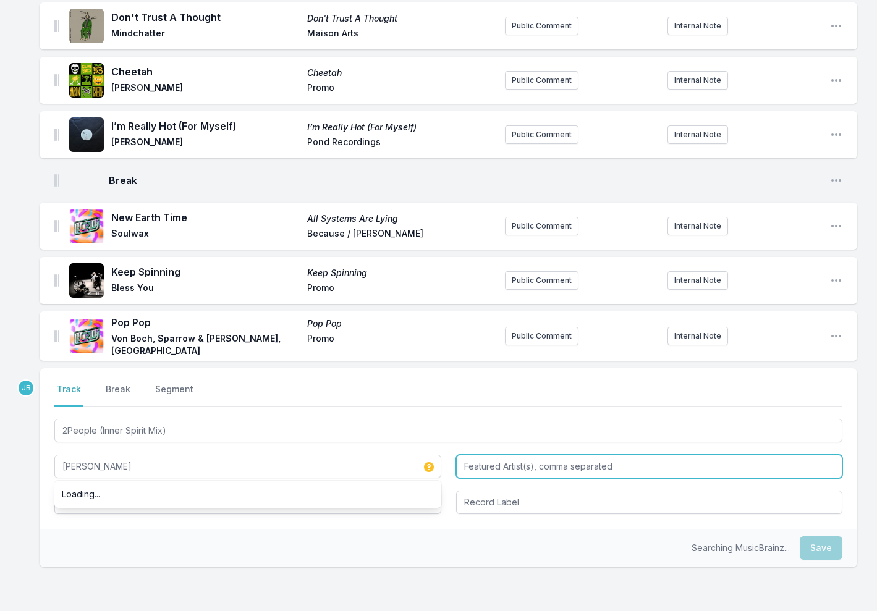
type input "[PERSON_NAME]"
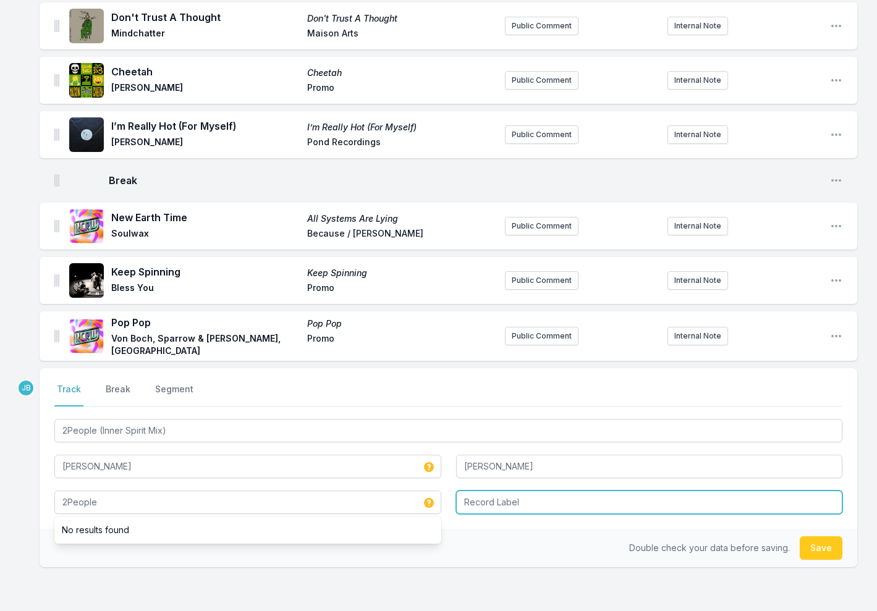
type input "2People"
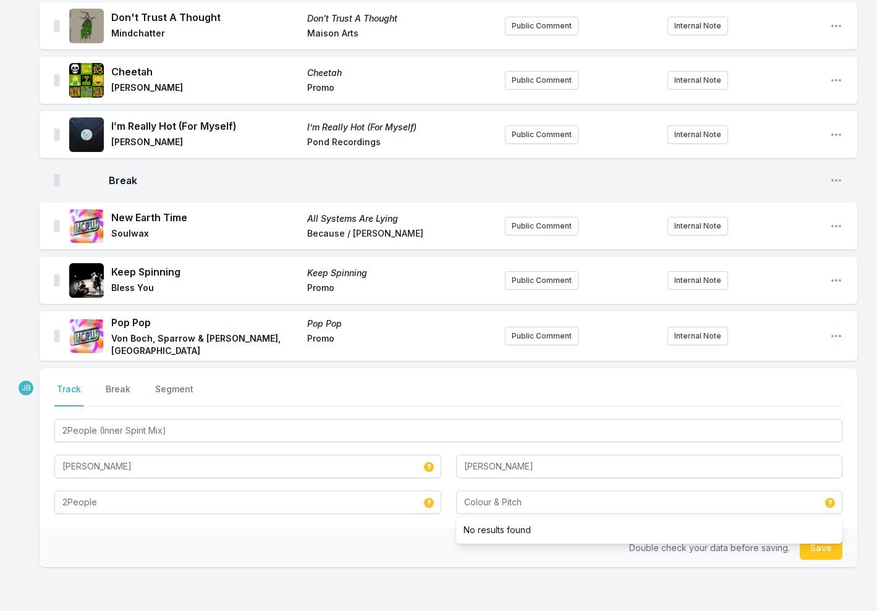
type input "Colour & Pitch"
click at [819, 549] on button "Save" at bounding box center [820, 547] width 43 height 23
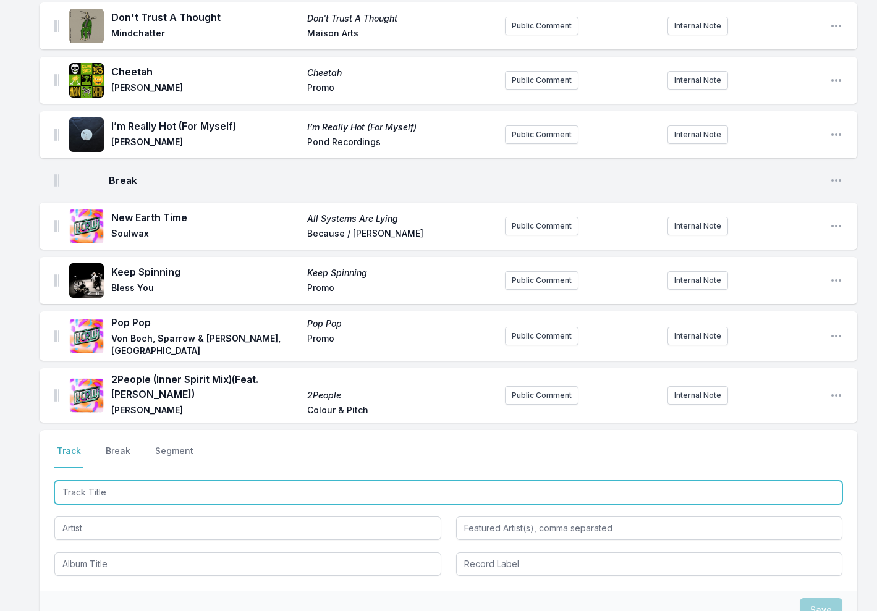
click at [91, 491] on input "Track Title" at bounding box center [448, 492] width 788 height 23
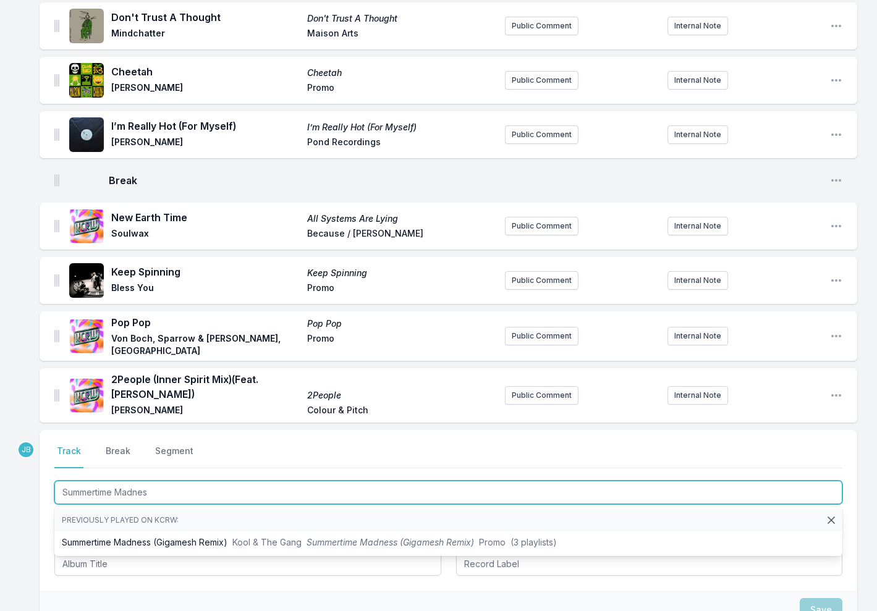
type input "Summertime Madness"
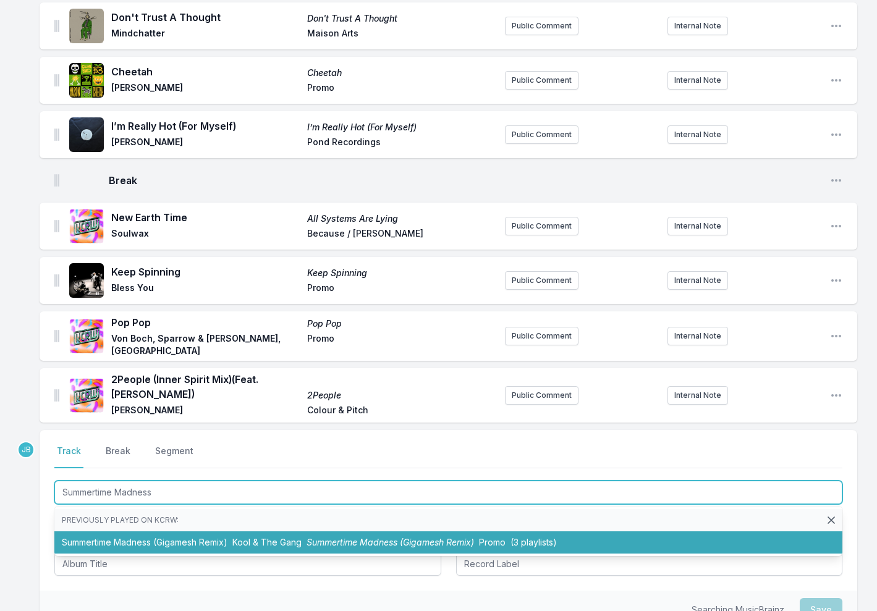
click at [110, 534] on li "Summertime Madness (Gigamesh Remix) [PERSON_NAME] & The Gang Summertime Madness…" at bounding box center [448, 542] width 788 height 22
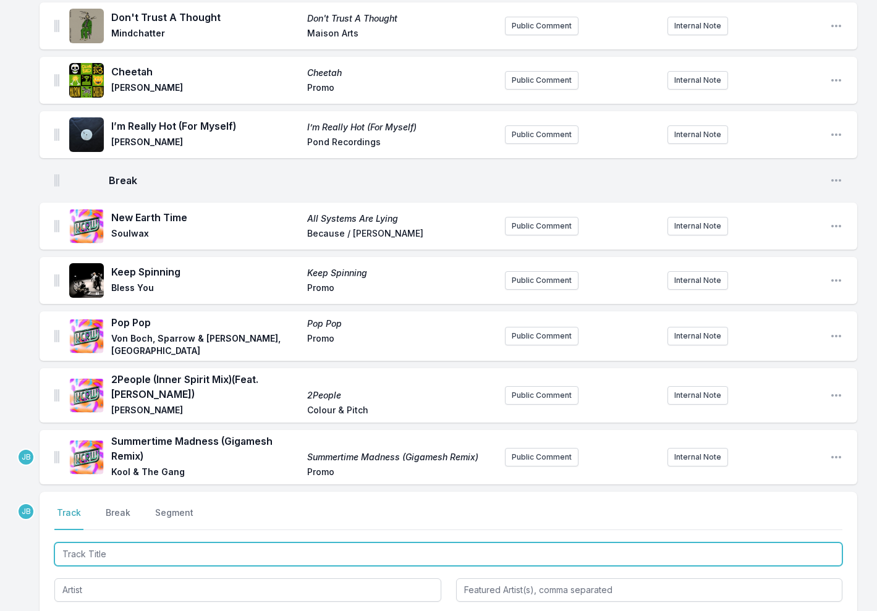
click at [144, 546] on input "Track Title" at bounding box center [448, 553] width 788 height 23
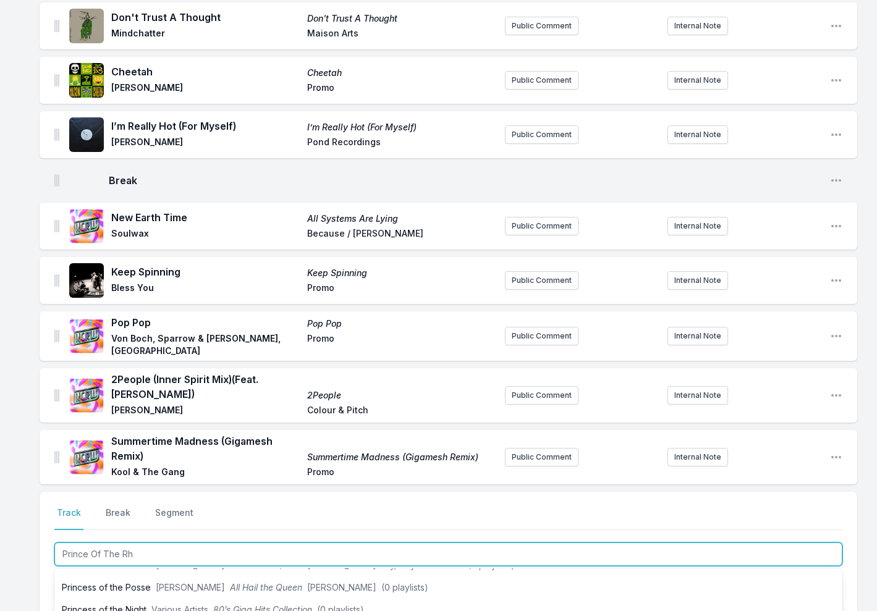
scroll to position [0, 0]
type input "Prince Of The Rhythm ("
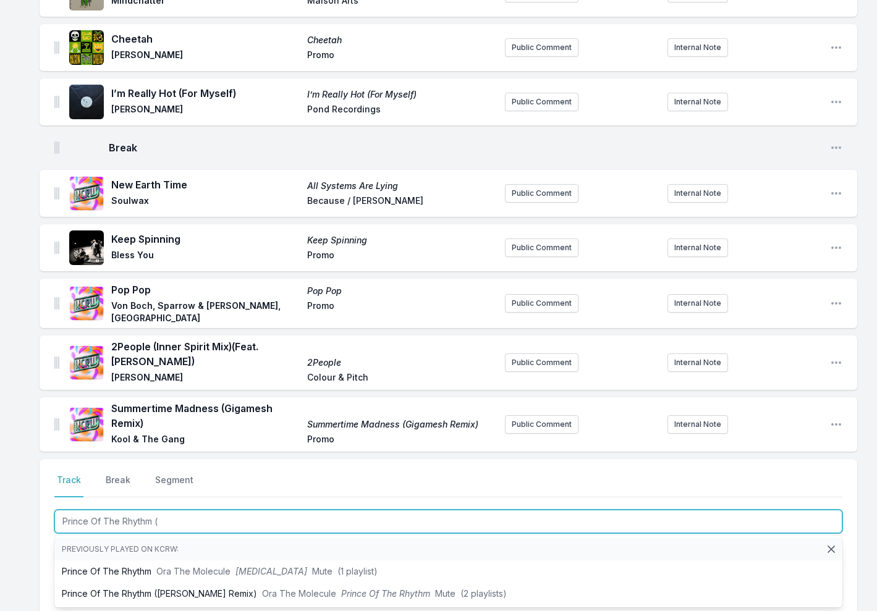
scroll to position [291, 0]
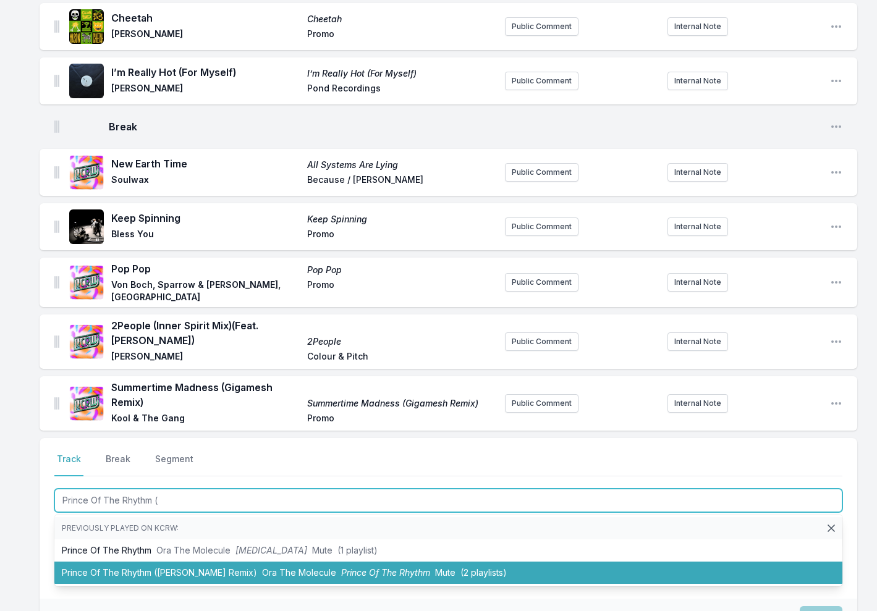
click at [248, 565] on li "Prince Of The Rhythm ([PERSON_NAME] Remix) Ora The Molecule Prince Of The Rhyth…" at bounding box center [448, 573] width 788 height 22
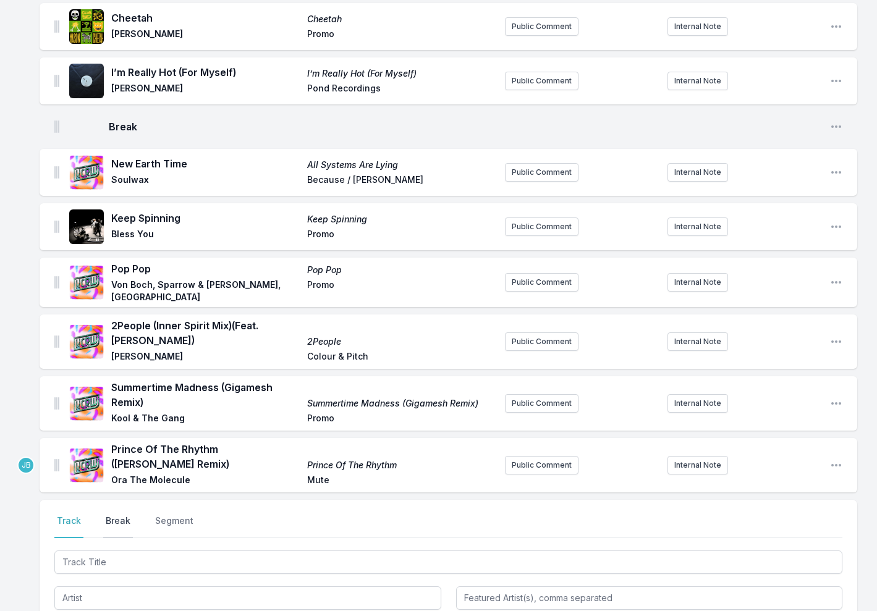
click at [122, 515] on button "Break" at bounding box center [118, 526] width 30 height 23
click at [820, 585] on button "Save" at bounding box center [820, 596] width 43 height 23
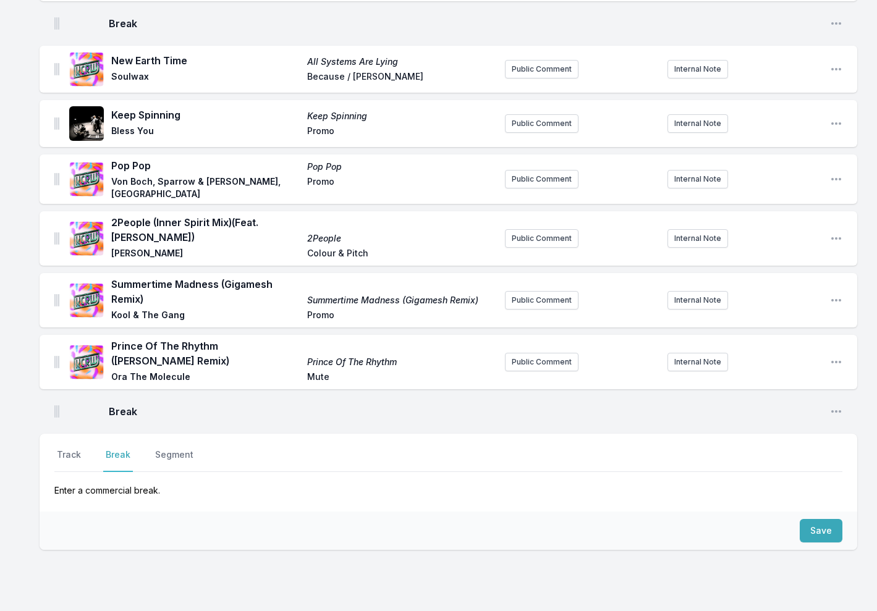
scroll to position [429, 0]
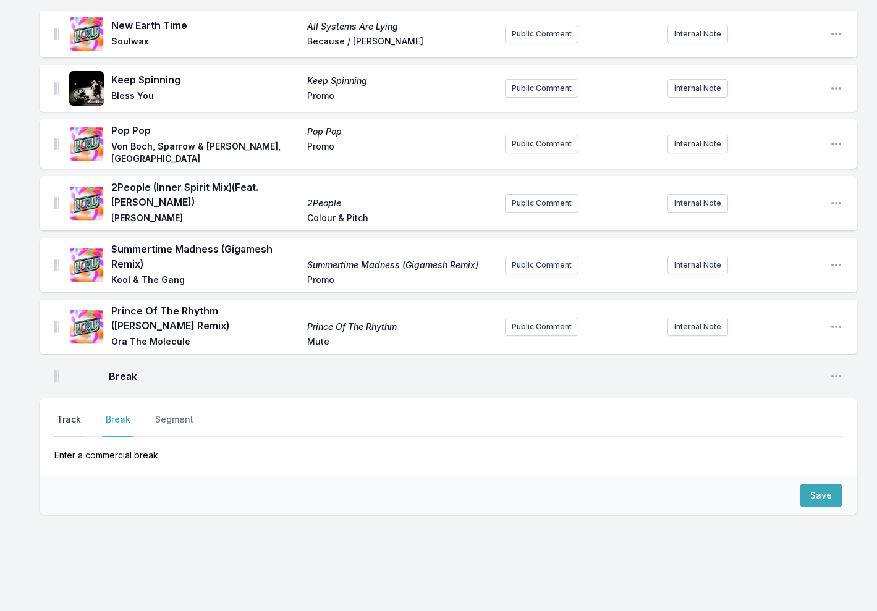
click at [67, 413] on button "Track" at bounding box center [68, 424] width 29 height 23
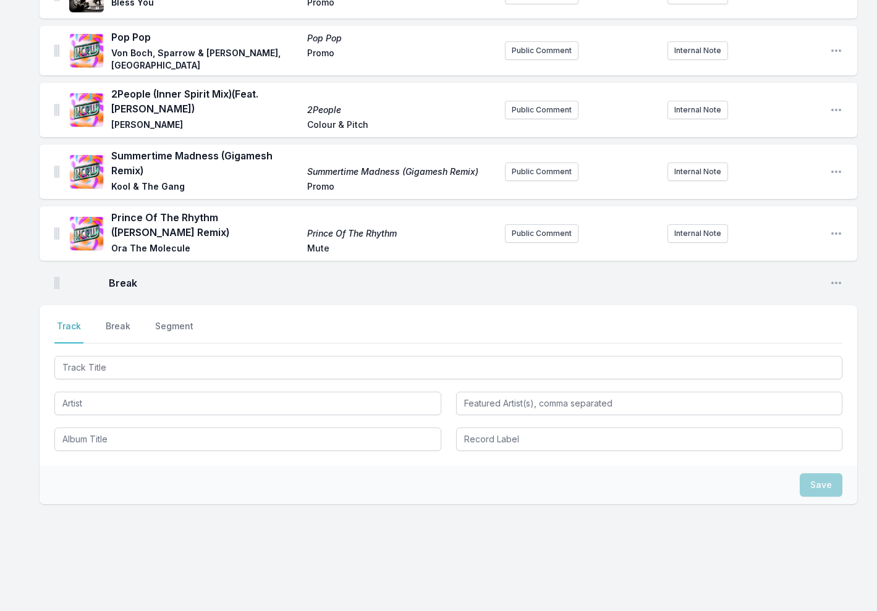
scroll to position [522, 0]
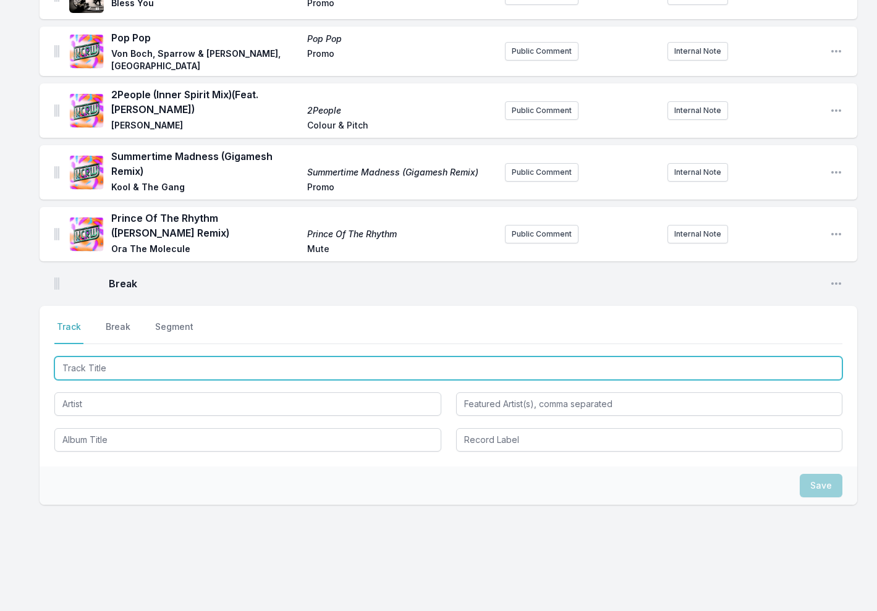
click at [92, 356] on input "Track Title" at bounding box center [448, 367] width 788 height 23
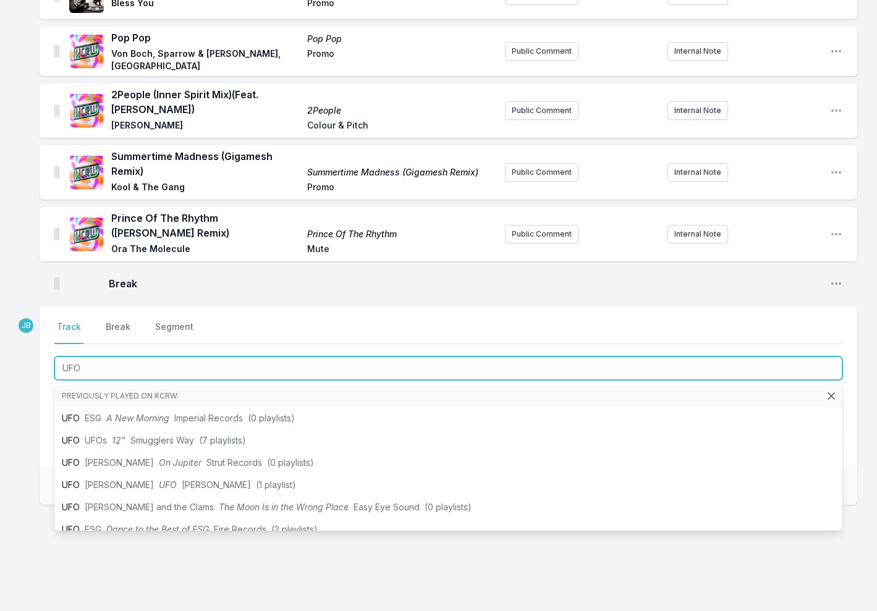
scroll to position [0, 0]
click at [183, 358] on input "UFO" at bounding box center [448, 367] width 788 height 23
type input "UFO"
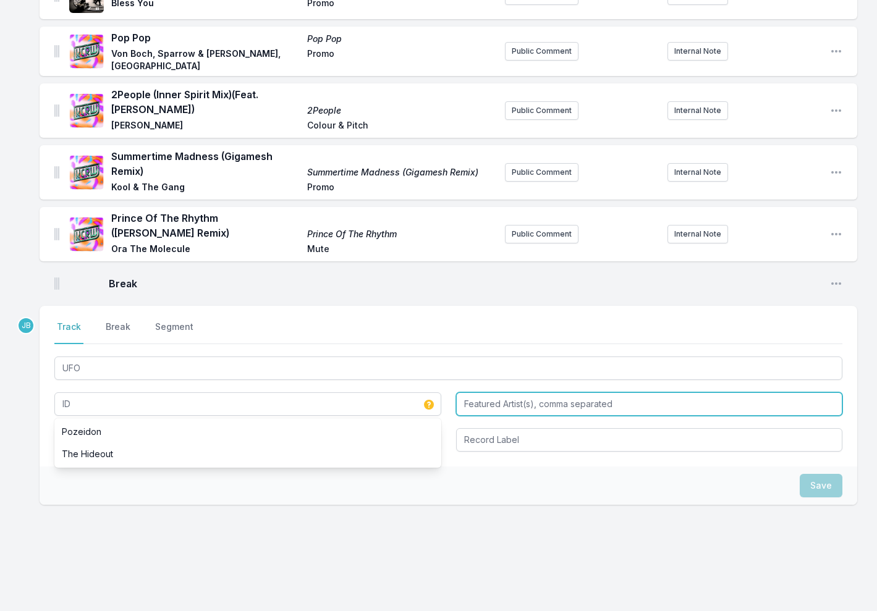
type input "ID"
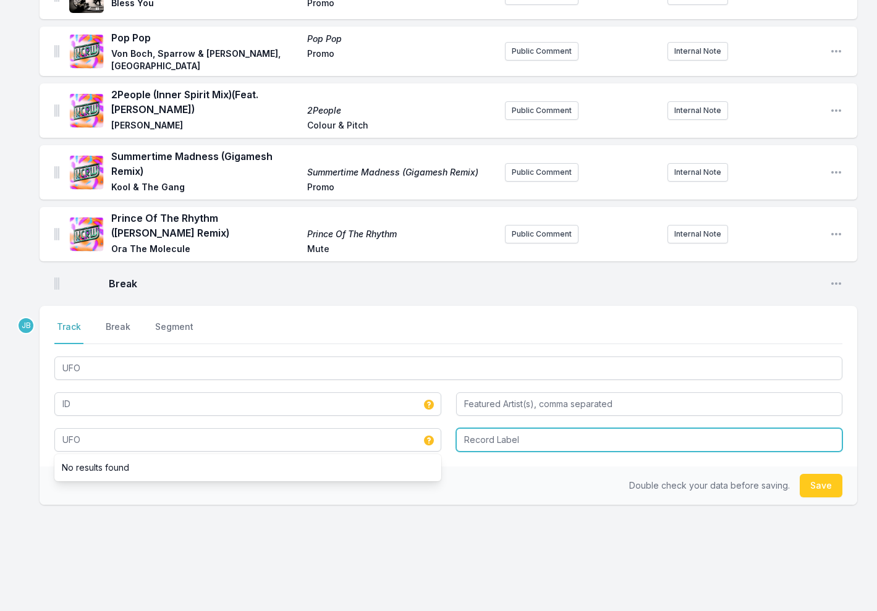
type input "UFO"
type input "Smuggler's Way"
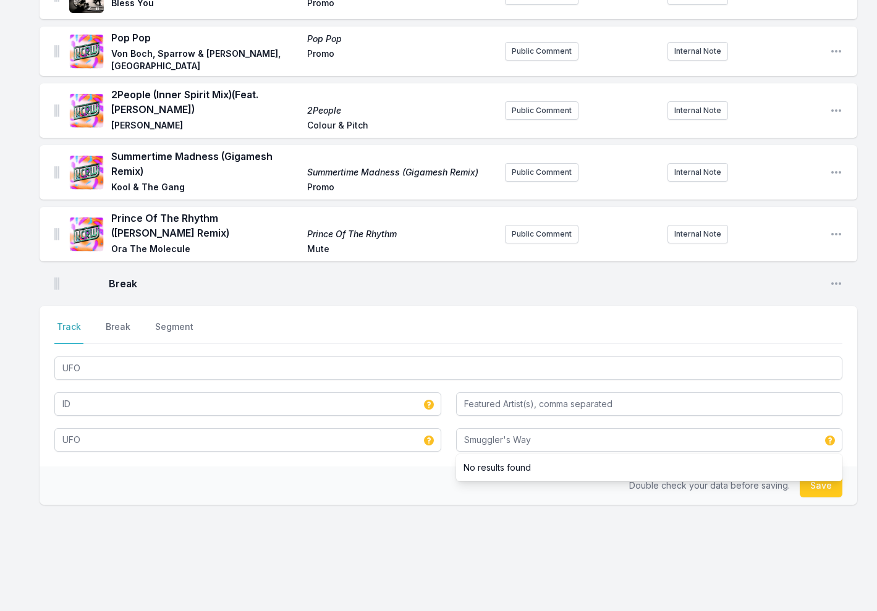
click at [821, 474] on button "Save" at bounding box center [820, 485] width 43 height 23
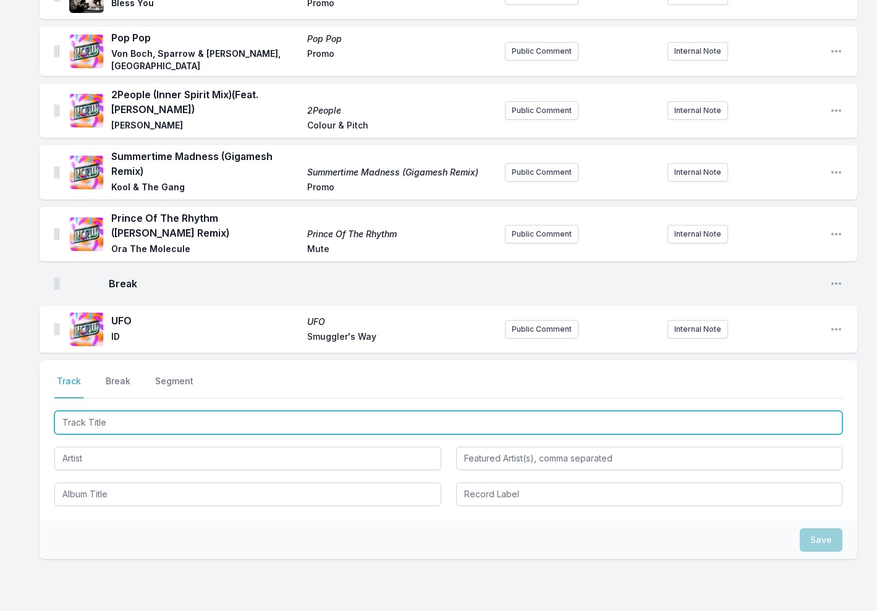
click at [171, 413] on input "Track Title" at bounding box center [448, 422] width 788 height 23
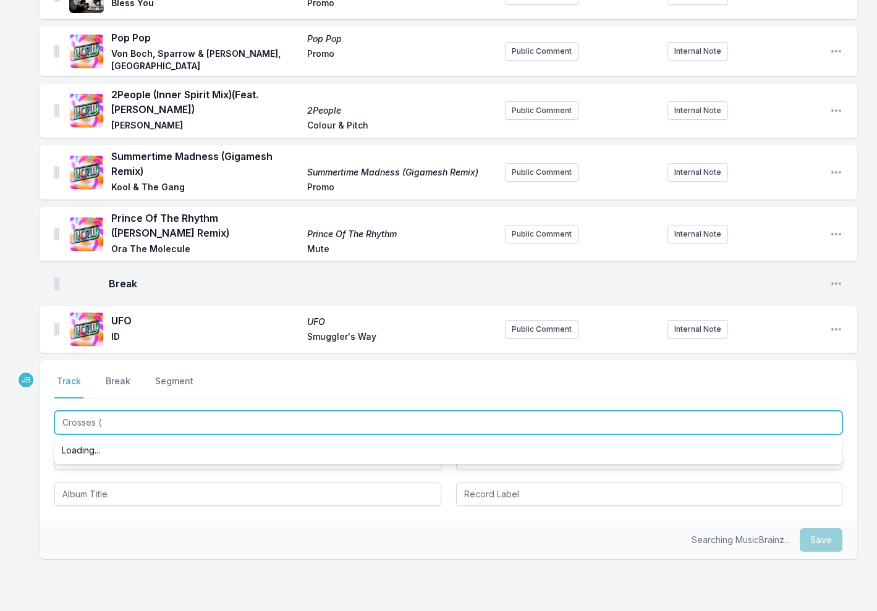
type input "Crosses (B"
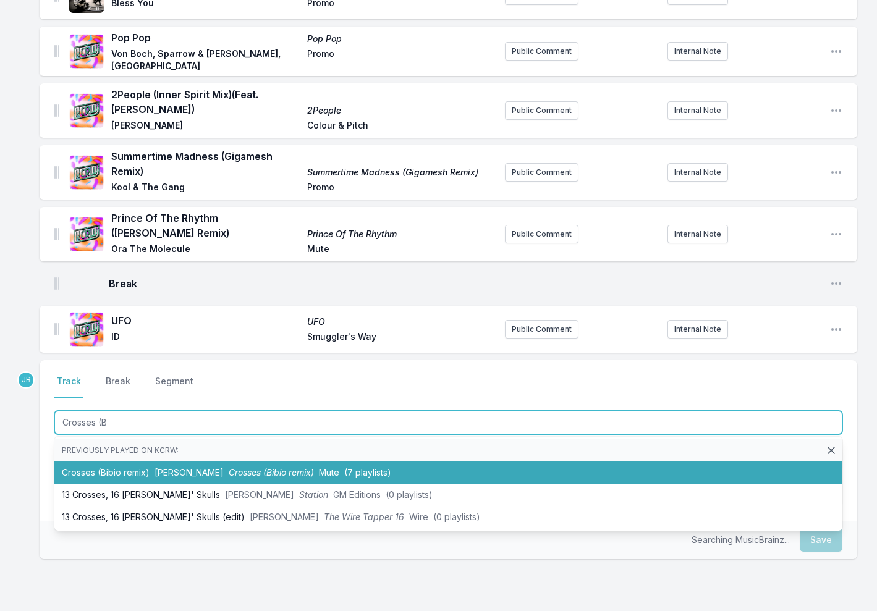
click at [184, 467] on span "[PERSON_NAME]" at bounding box center [188, 472] width 69 height 11
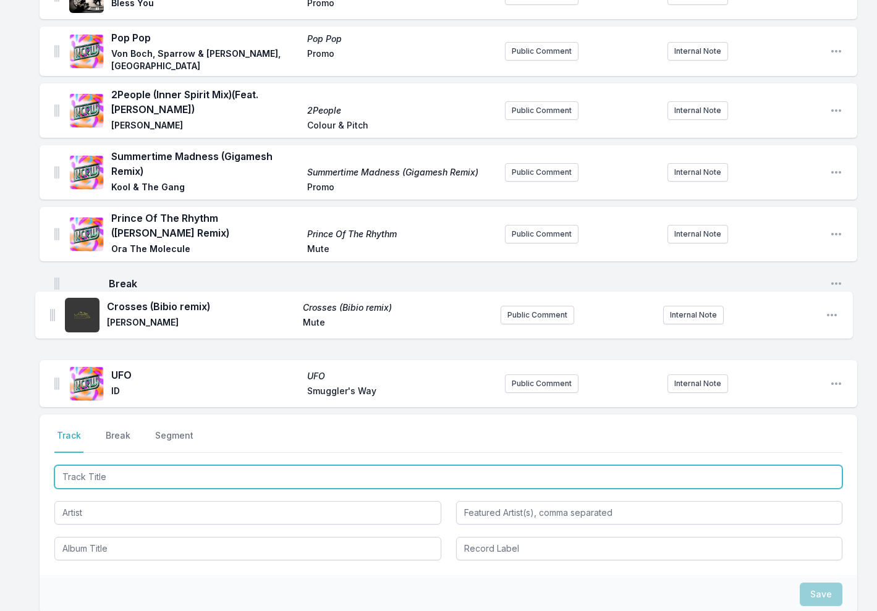
drag, startPoint x: 57, startPoint y: 373, endPoint x: 53, endPoint y: 314, distance: 59.5
click at [53, 313] on ul "Unknown Verses GT Verses GT (Nosaj Thing & [PERSON_NAME]) LuckyMe Public Commen…" at bounding box center [448, 6] width 817 height 801
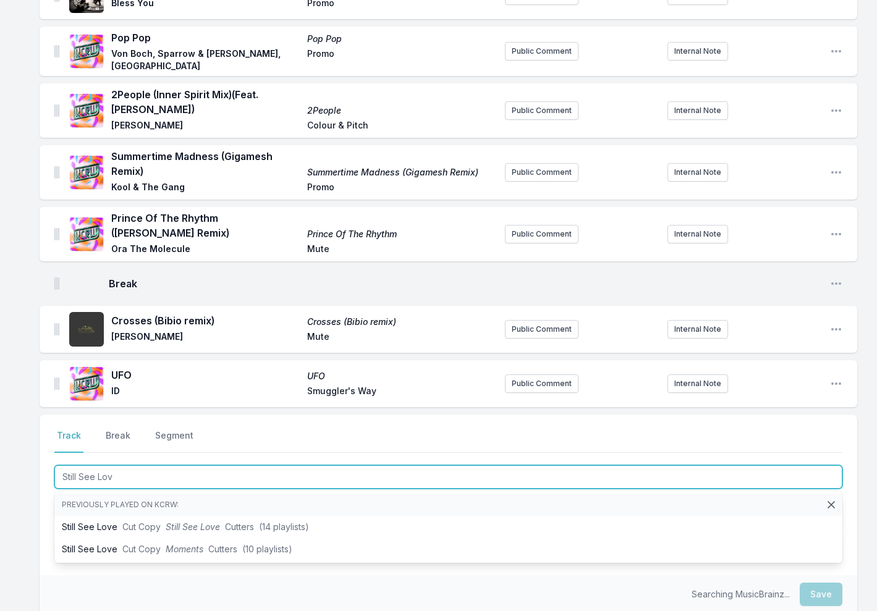
type input "Still See Love"
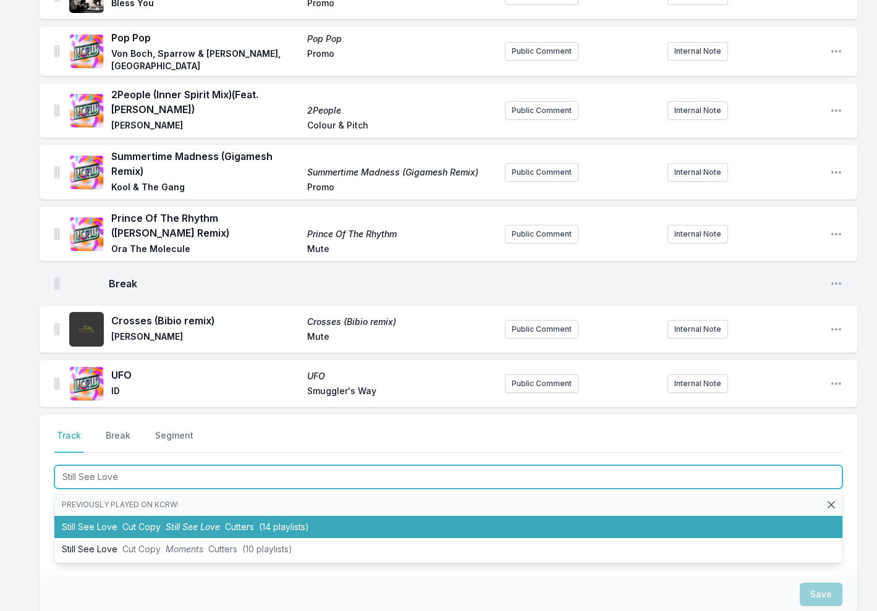
click at [217, 523] on li "Still See Love Cut Copy Still See Love Cutters (14 playlists)" at bounding box center [448, 527] width 788 height 22
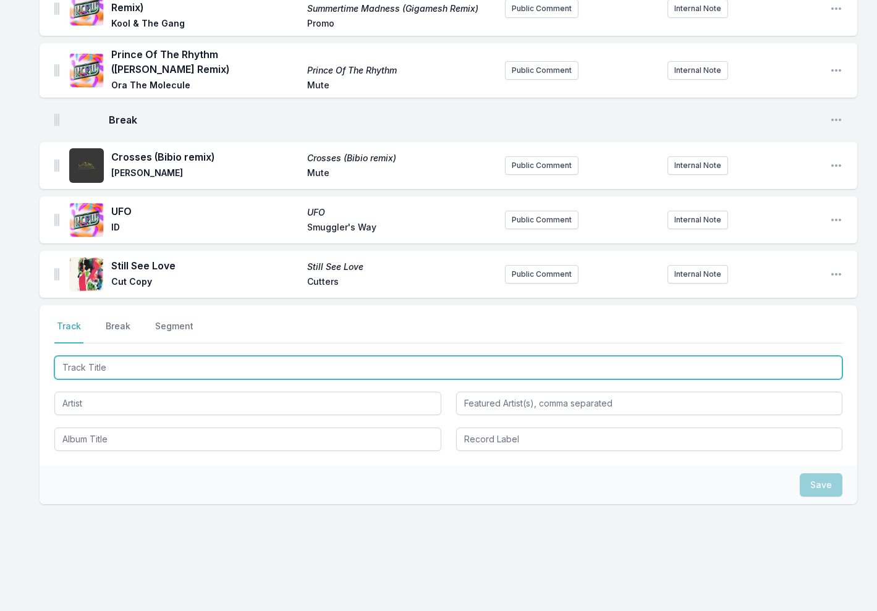
scroll to position [685, 0]
type input "FREE"
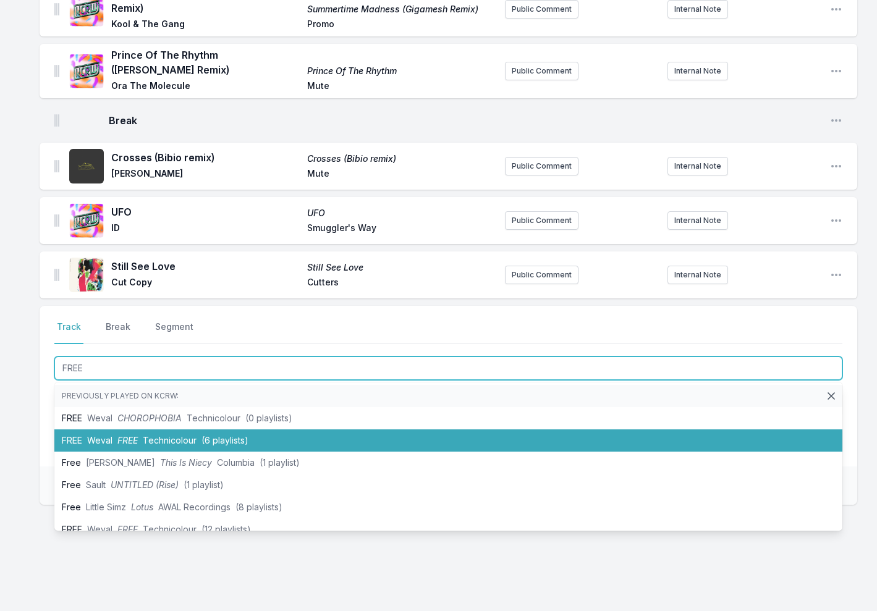
click at [138, 435] on span "FREE" at bounding box center [127, 440] width 20 height 11
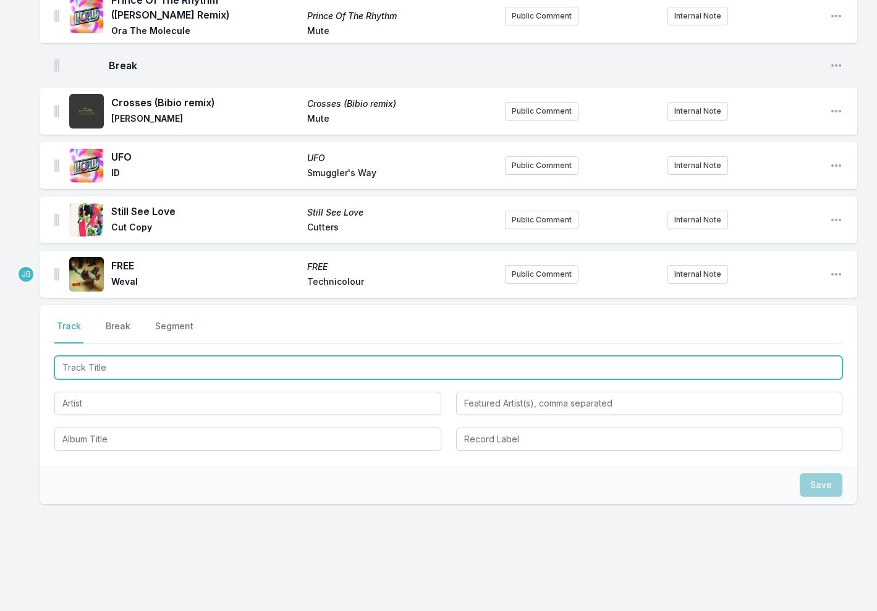
scroll to position [740, 0]
click at [98, 359] on input "Track Title" at bounding box center [448, 367] width 788 height 23
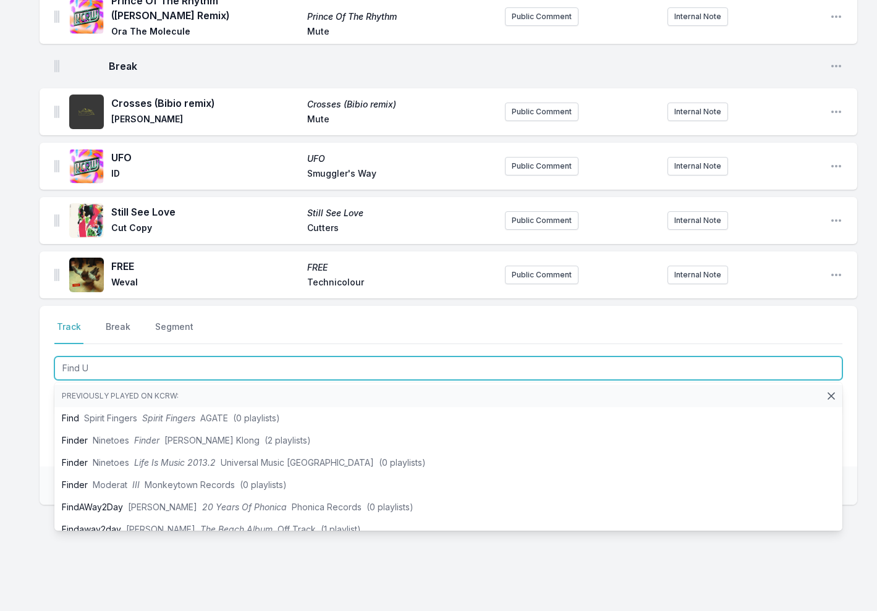
type input "Find U"
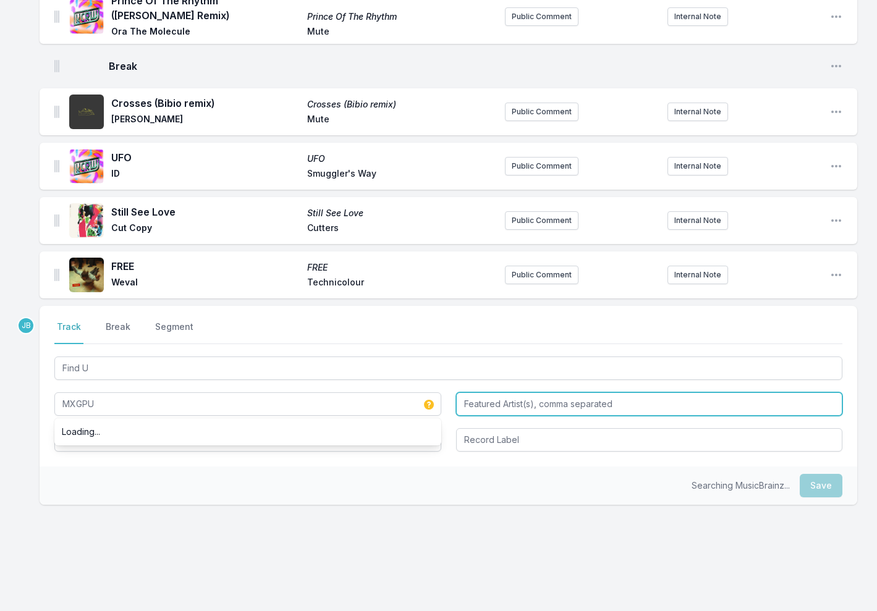
type input "MXGPU"
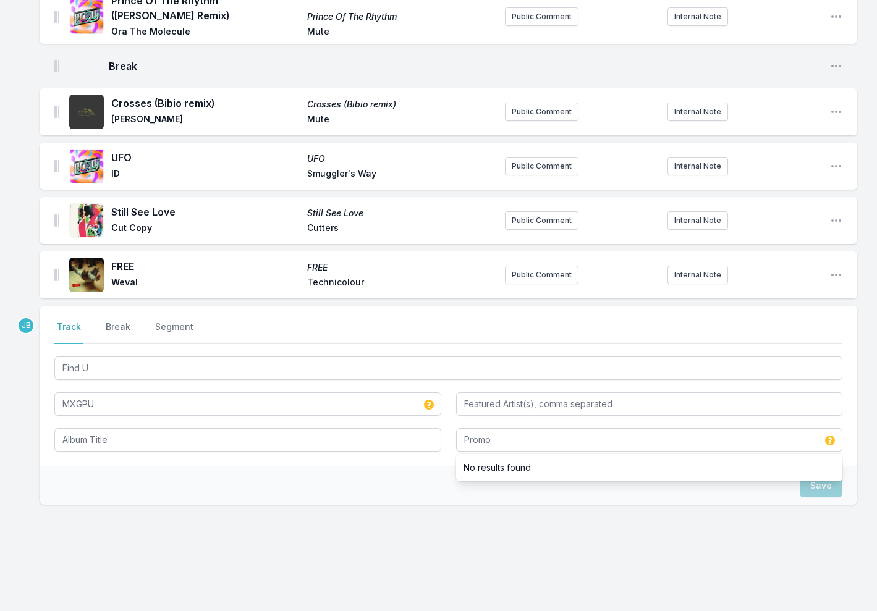
type input "Promo"
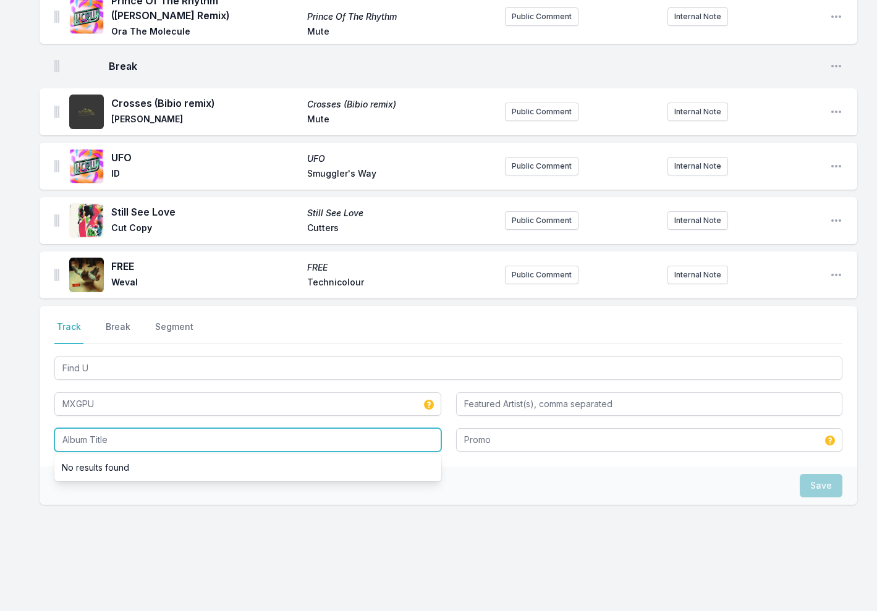
click at [256, 428] on input "Album Title" at bounding box center [247, 439] width 387 height 23
type input "Find U"
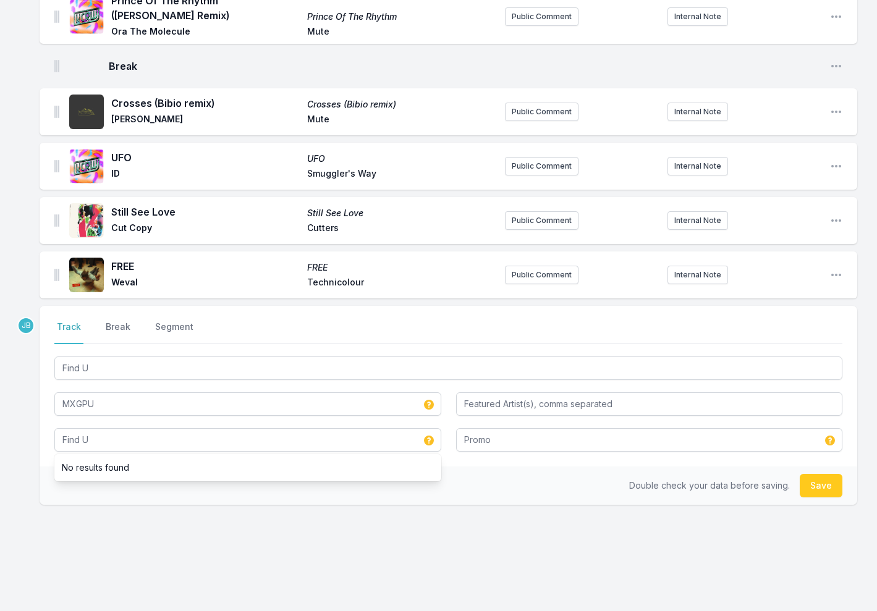
click at [835, 476] on button "Save" at bounding box center [820, 485] width 43 height 23
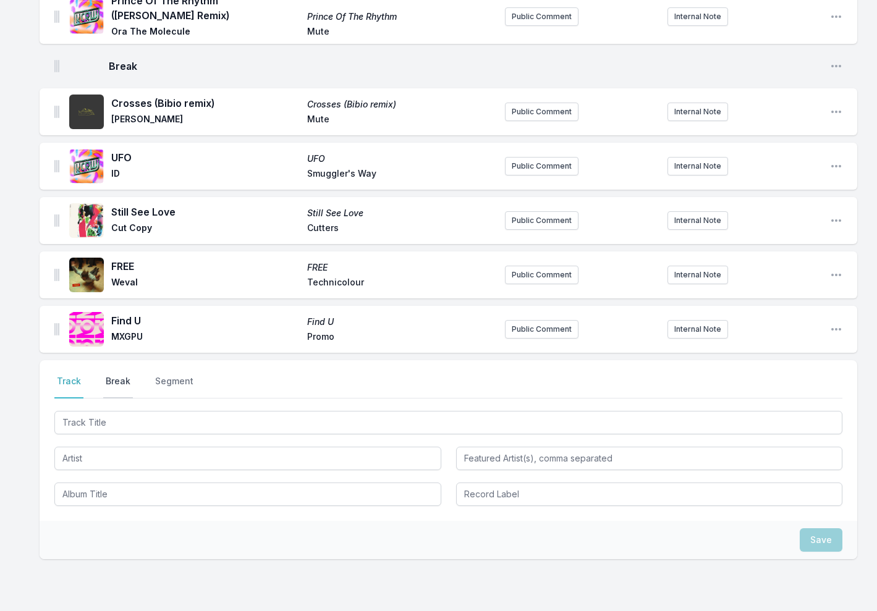
click at [112, 376] on button "Break" at bounding box center [118, 386] width 30 height 23
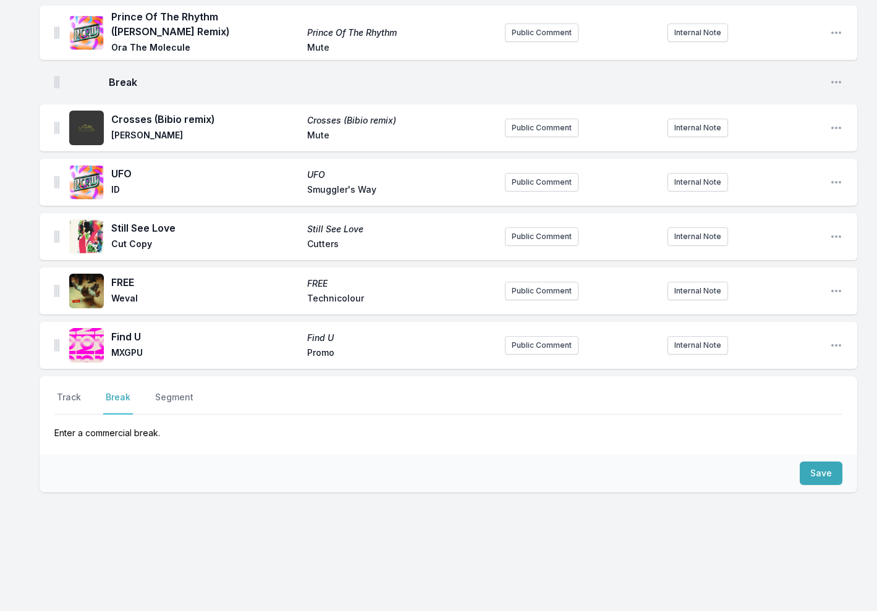
scroll to position [711, 0]
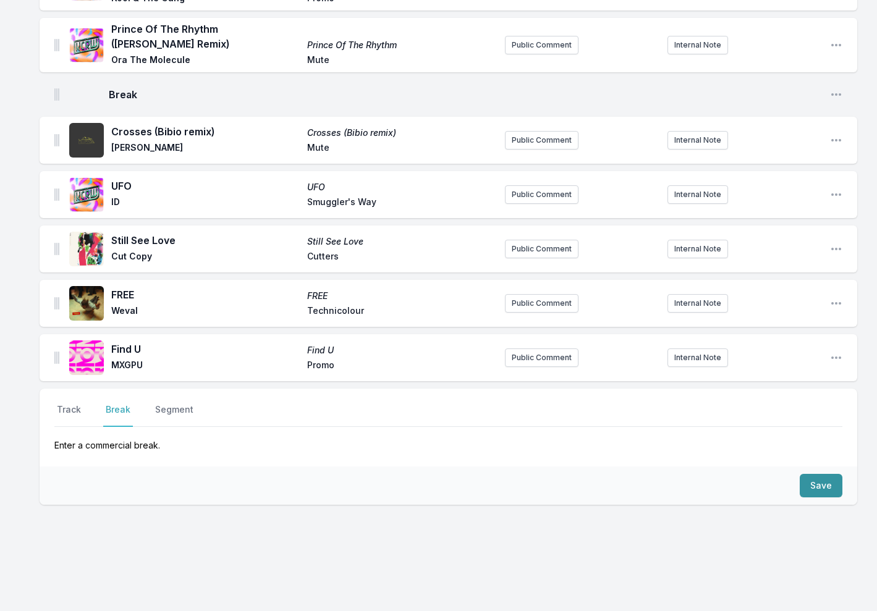
click at [830, 474] on button "Save" at bounding box center [820, 485] width 43 height 23
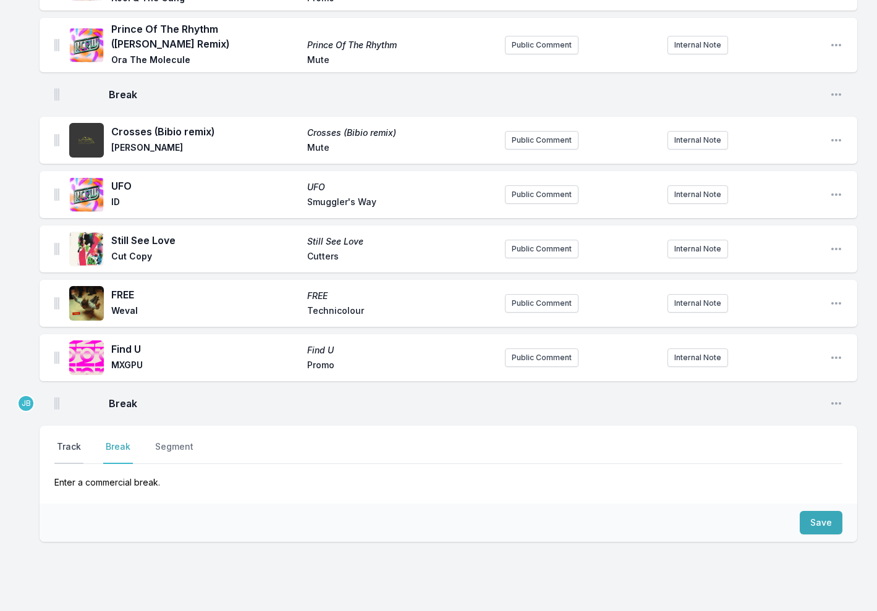
click at [70, 444] on button "Track" at bounding box center [68, 451] width 29 height 23
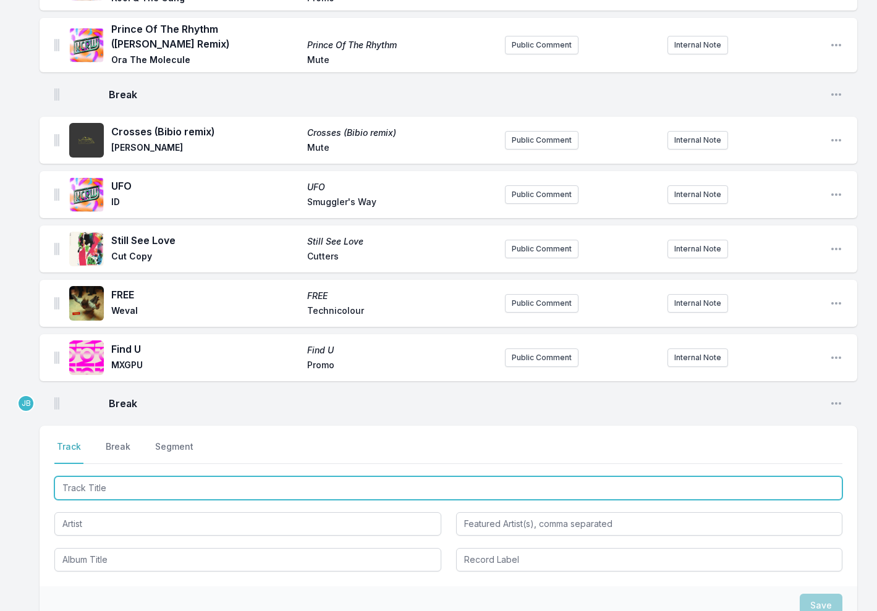
click at [77, 479] on input "Track Title" at bounding box center [448, 487] width 788 height 23
type input "925"
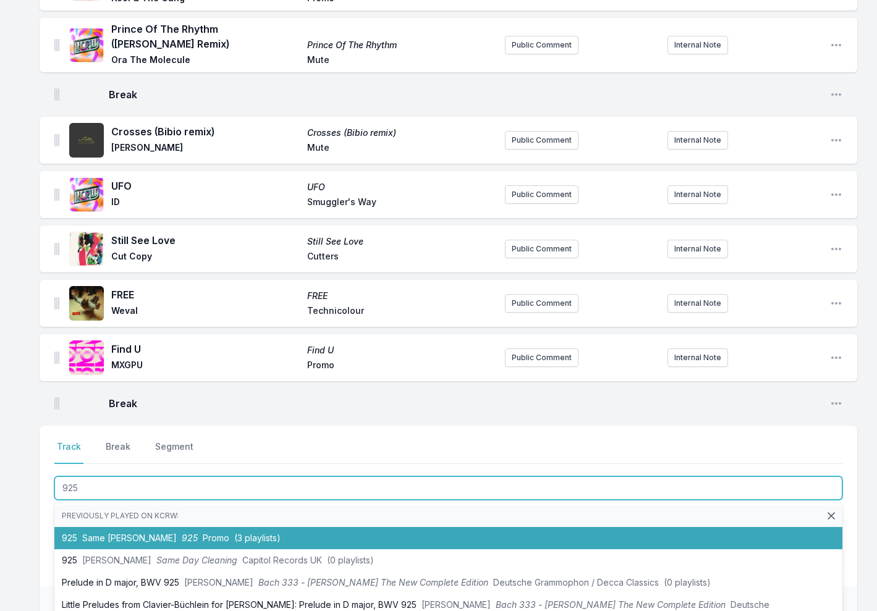
click at [234, 533] on span "(3 playlists)" at bounding box center [257, 538] width 46 height 11
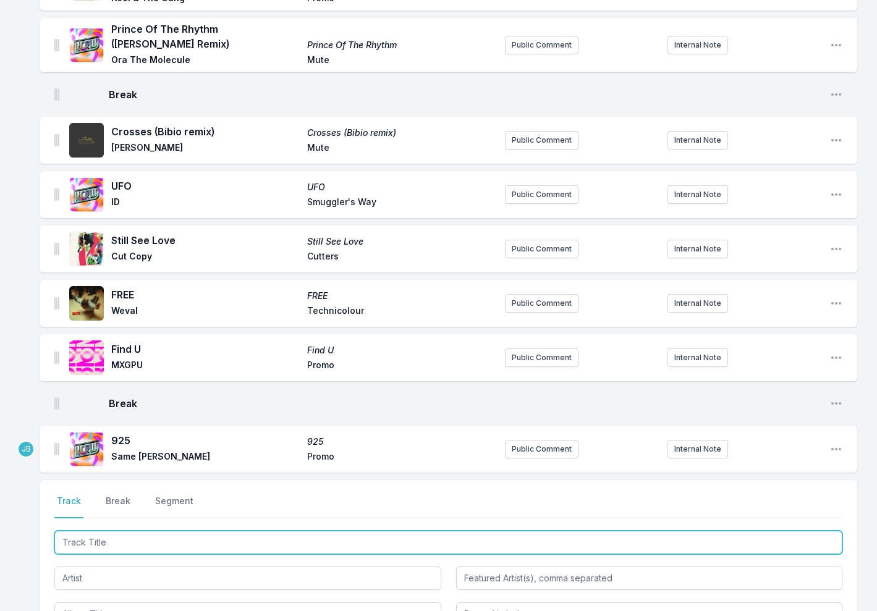
click at [114, 531] on input "Track Title" at bounding box center [448, 542] width 788 height 23
type input "Galvaniz"
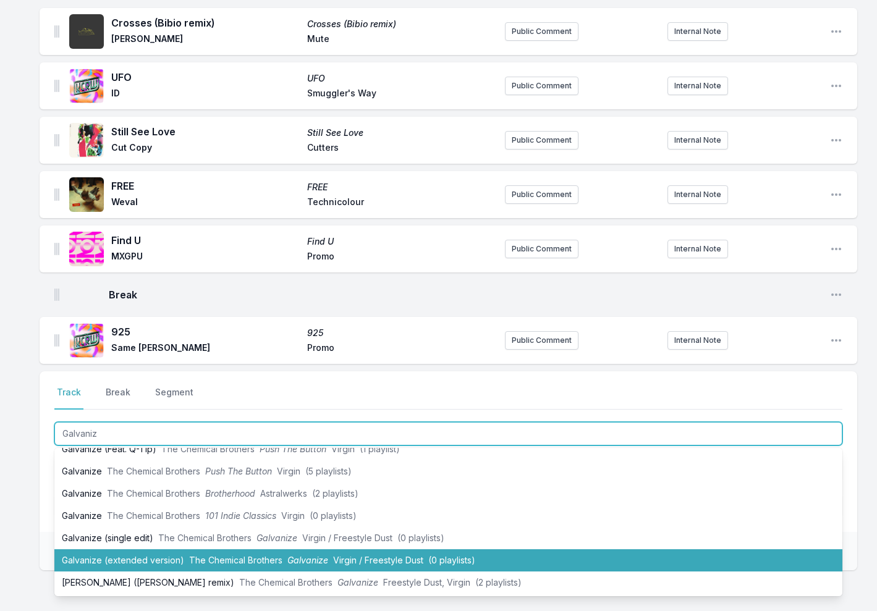
scroll to position [820, 0]
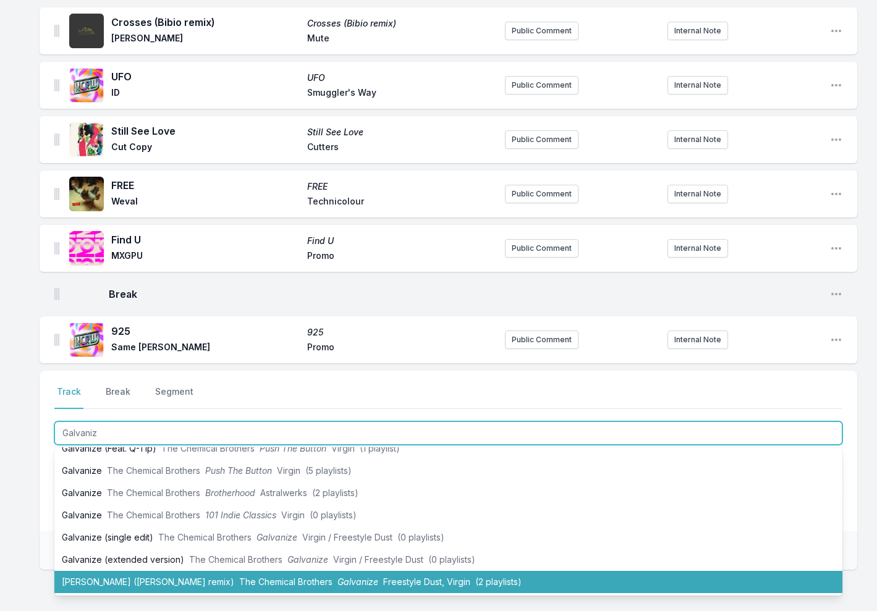
click at [239, 576] on span "The Chemical Brothers" at bounding box center [285, 581] width 93 height 11
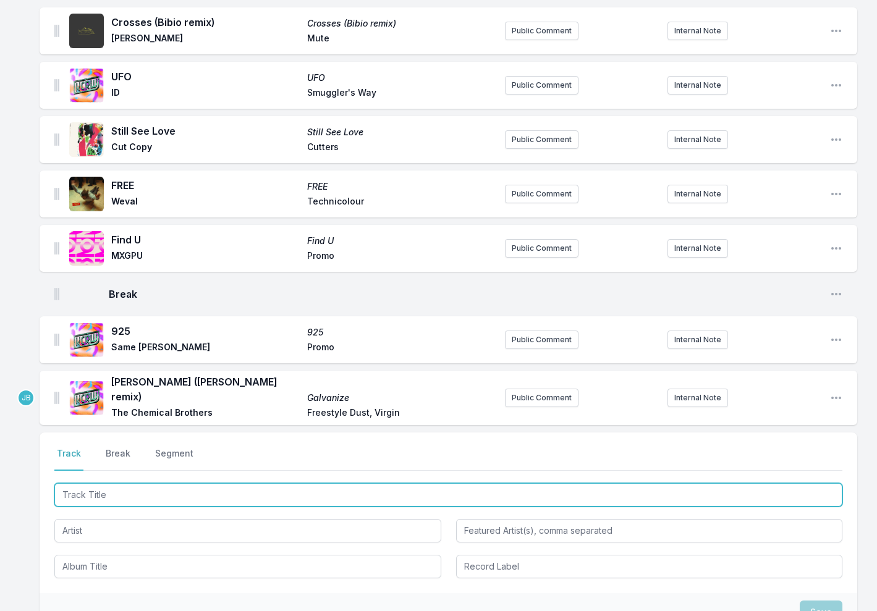
click at [99, 483] on input "Track Title" at bounding box center [448, 494] width 788 height 23
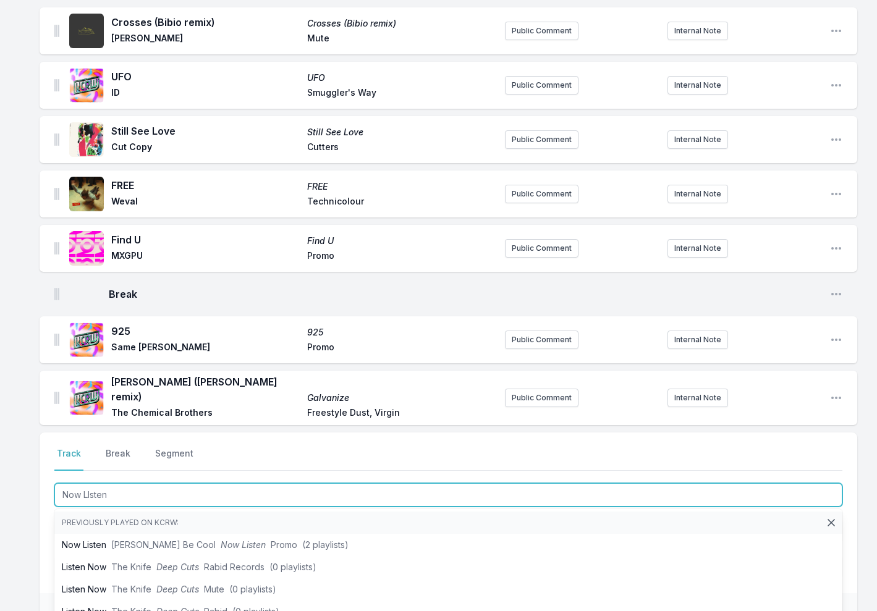
type input "Now Listen"
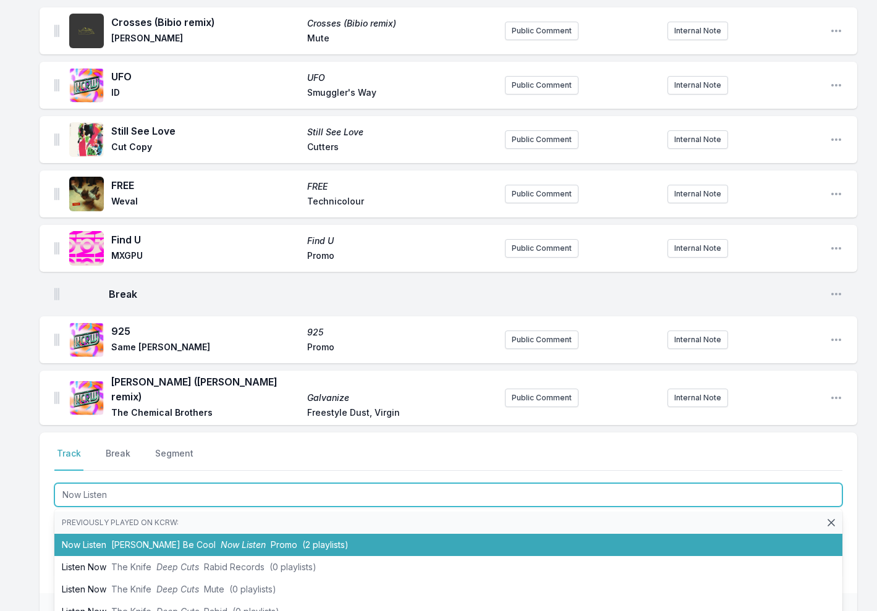
click at [110, 534] on li "Now Listen [PERSON_NAME] Cool Now Listen Promo (2 playlists)" at bounding box center [448, 545] width 788 height 22
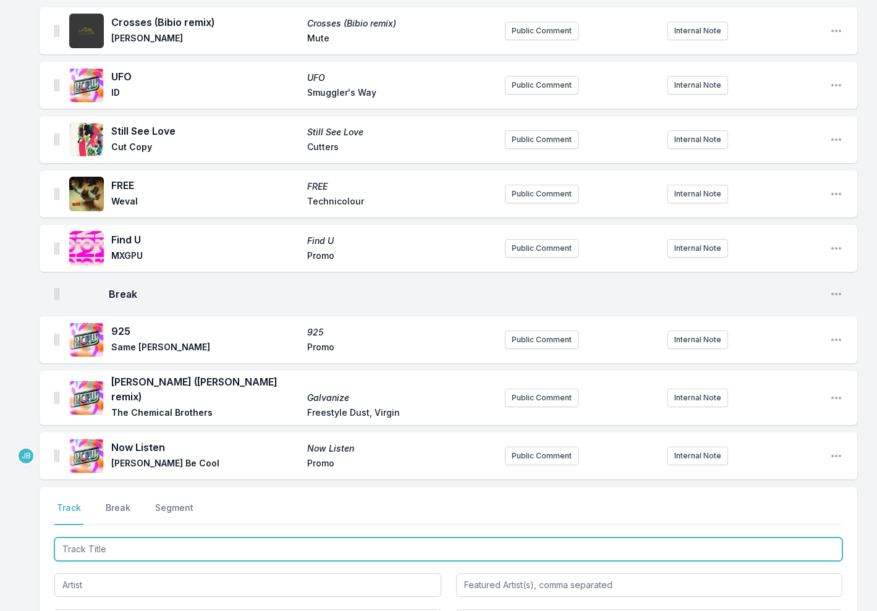
click at [96, 537] on input "Track Title" at bounding box center [448, 548] width 788 height 23
type input "Maximum"
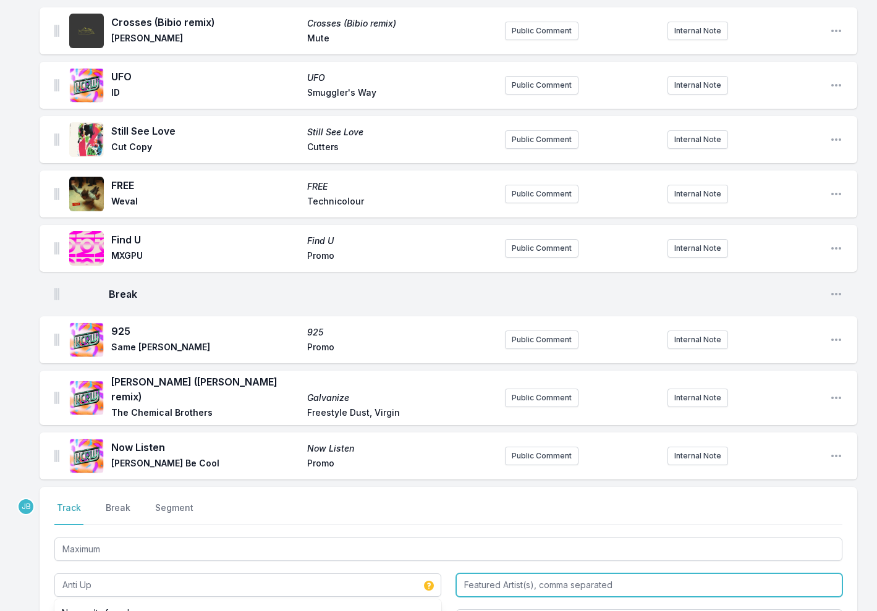
type input "Anti Up"
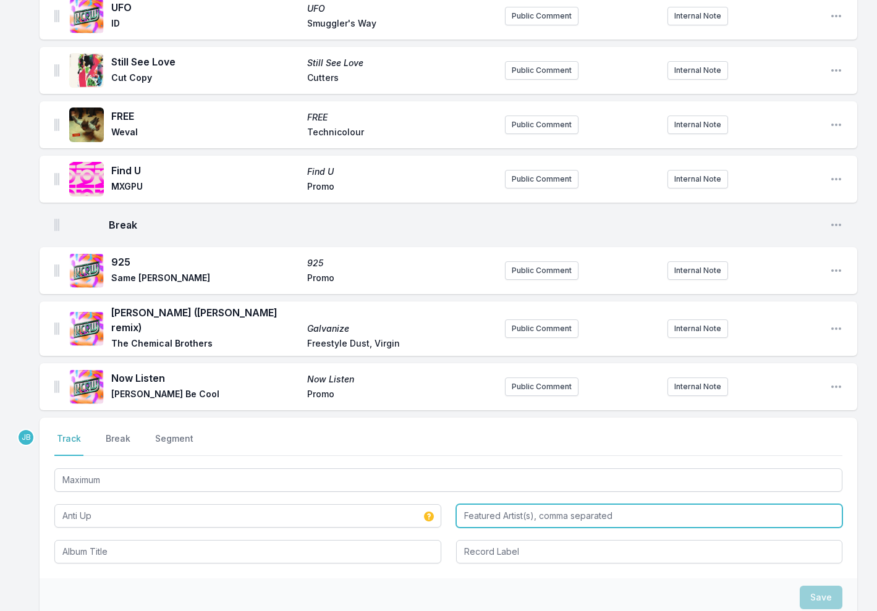
scroll to position [921, 0]
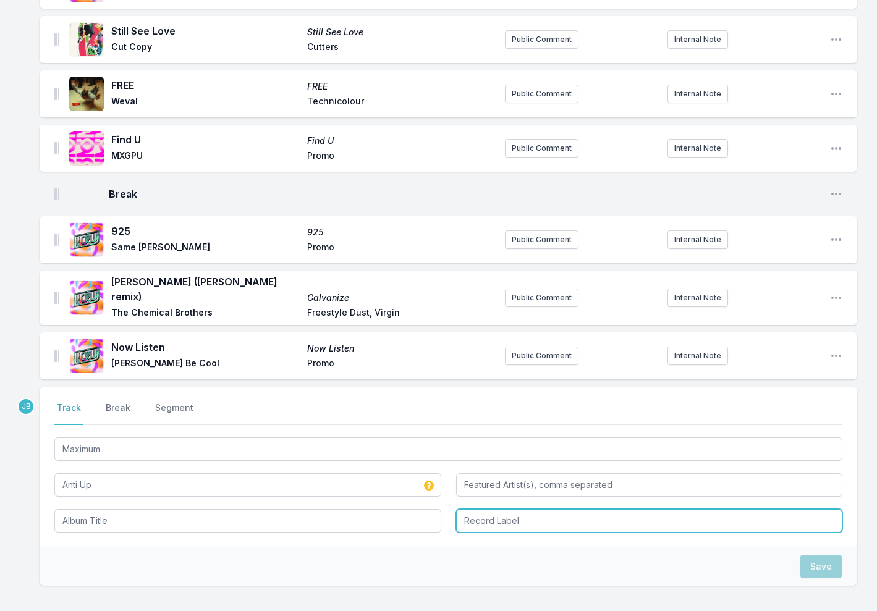
click at [471, 509] on input "Record Label" at bounding box center [649, 520] width 387 height 23
type input "Promo"
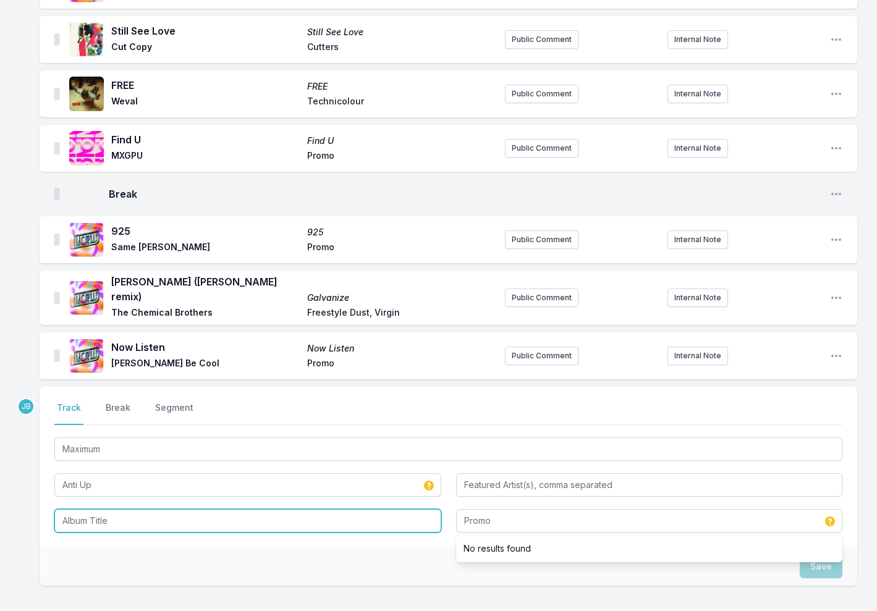
click at [162, 509] on input "Album Title" at bounding box center [247, 520] width 387 height 23
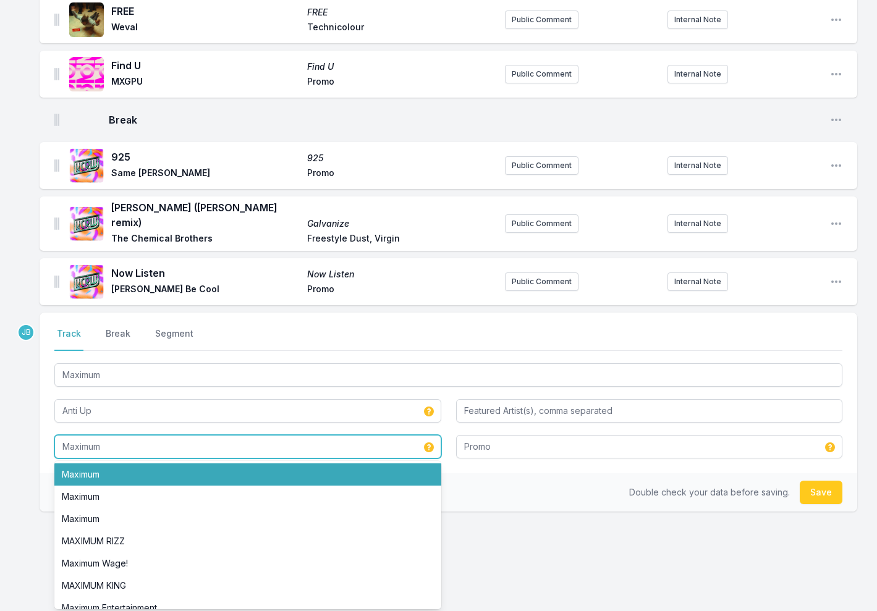
scroll to position [994, 0]
type input "Maximum"
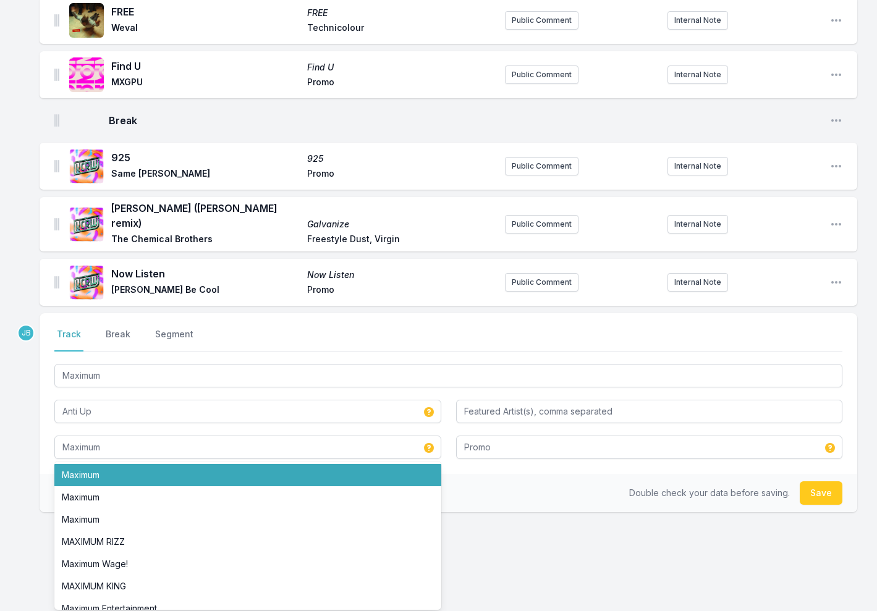
click at [821, 481] on button "Save" at bounding box center [820, 492] width 43 height 23
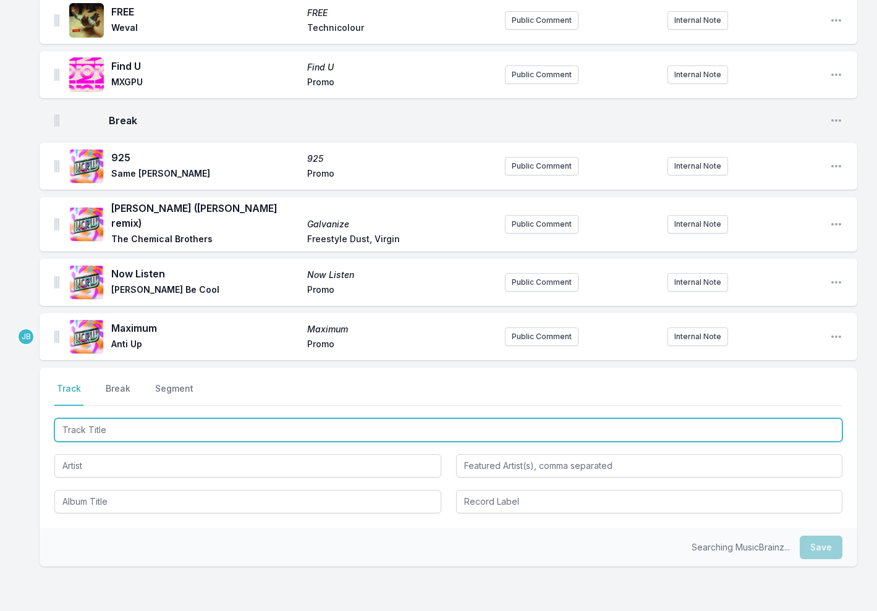
click at [110, 418] on input "Track Title" at bounding box center [448, 429] width 788 height 23
type input "[US_STATE] City Beat (Sgt [PERSON_NAME] Remix)"
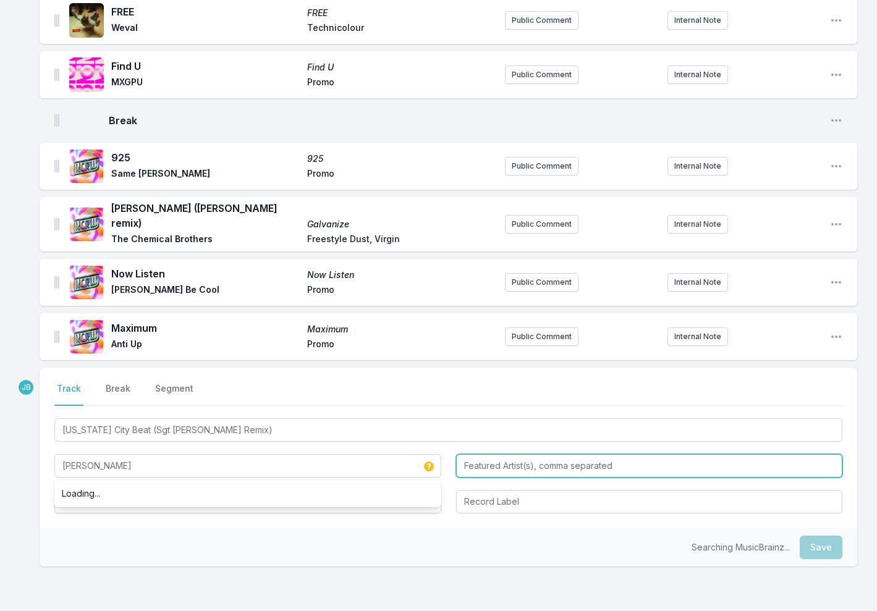
type input "[PERSON_NAME]"
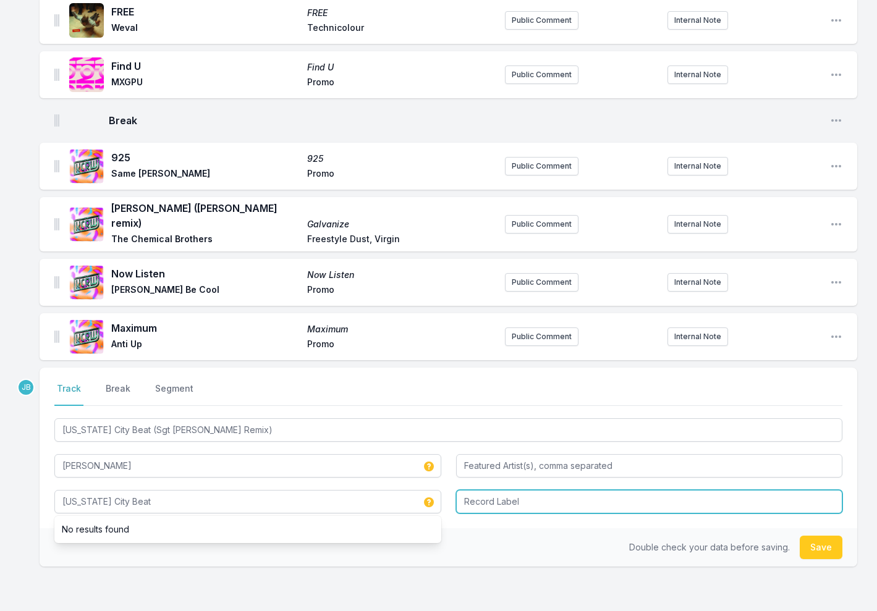
type input "[US_STATE] City Beat"
type input "Promo"
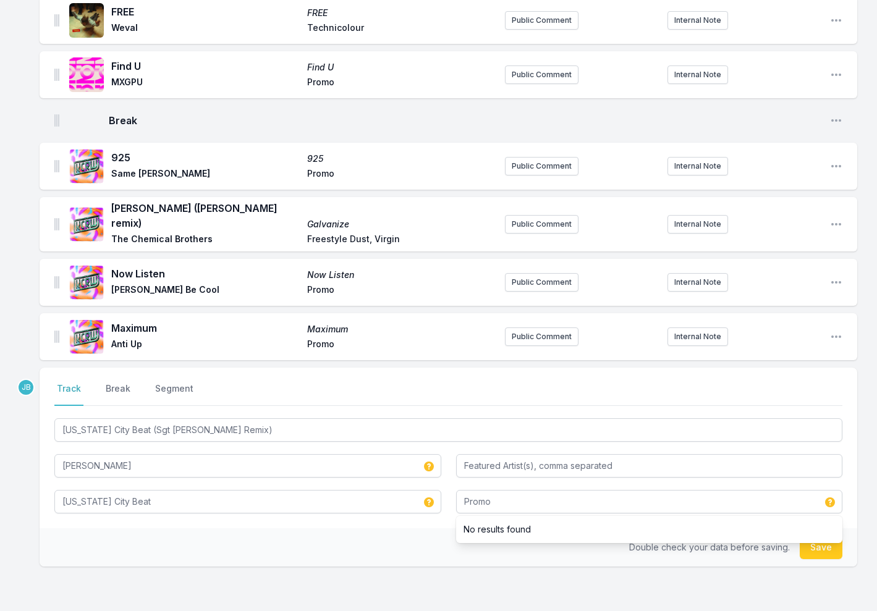
click at [823, 536] on button "Save" at bounding box center [820, 547] width 43 height 23
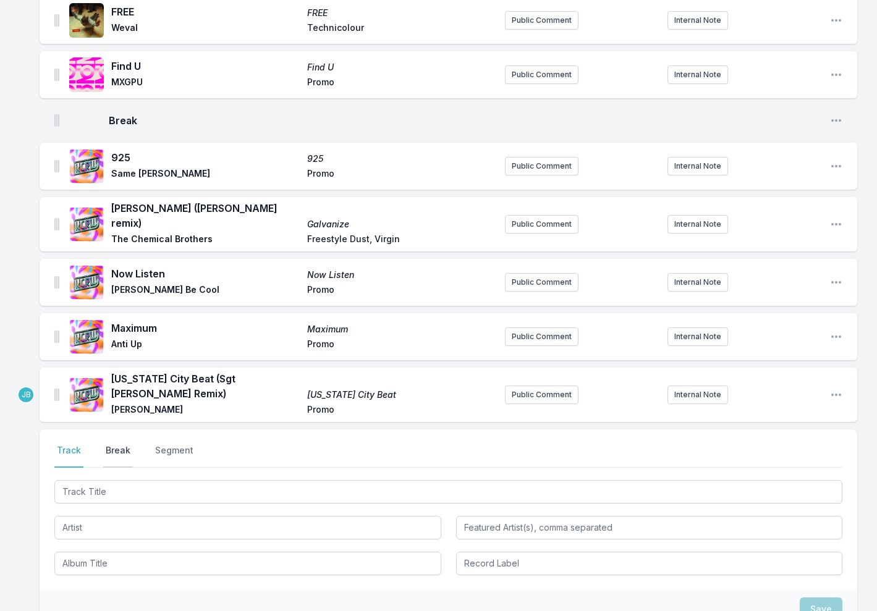
click at [129, 444] on button "Break" at bounding box center [118, 455] width 30 height 23
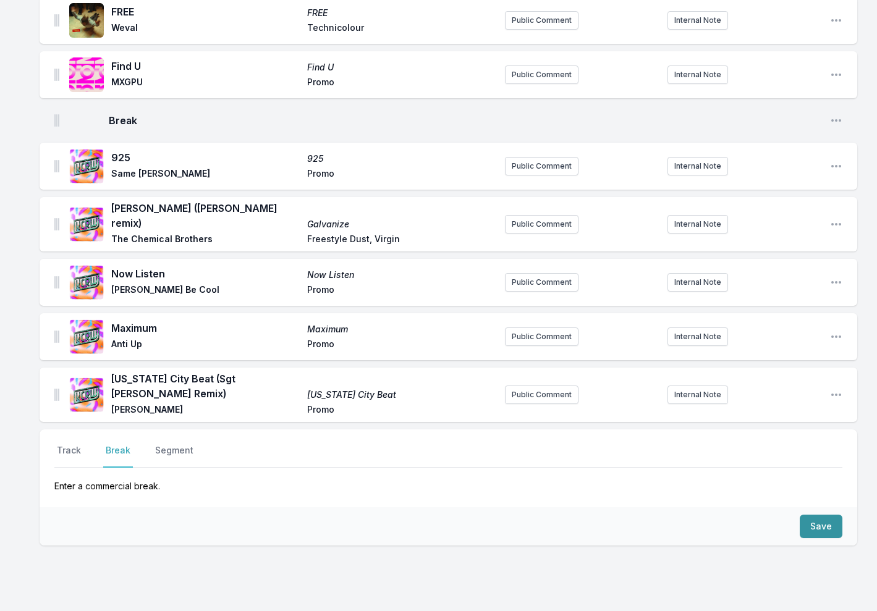
click at [809, 515] on button "Save" at bounding box center [820, 526] width 43 height 23
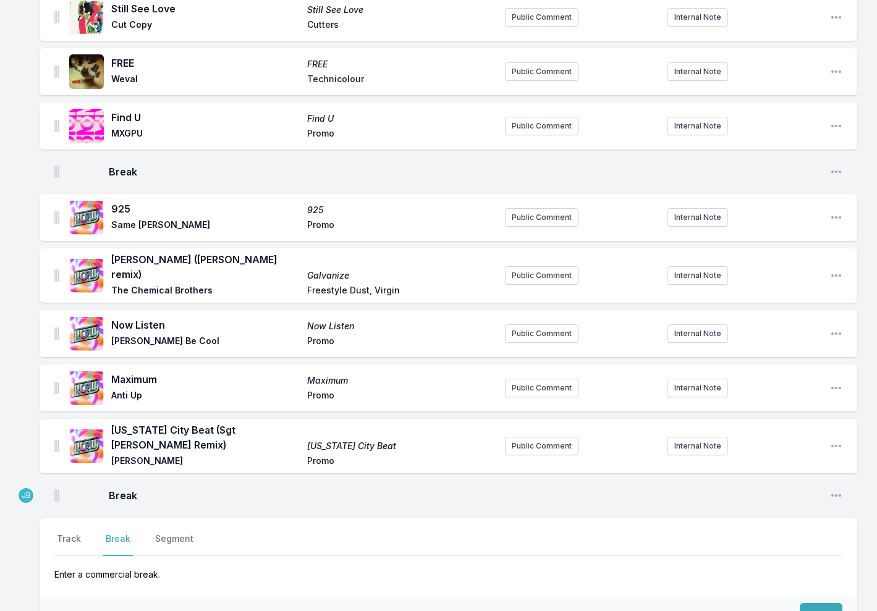
scroll to position [939, 0]
